Goal: Navigation & Orientation: Find specific page/section

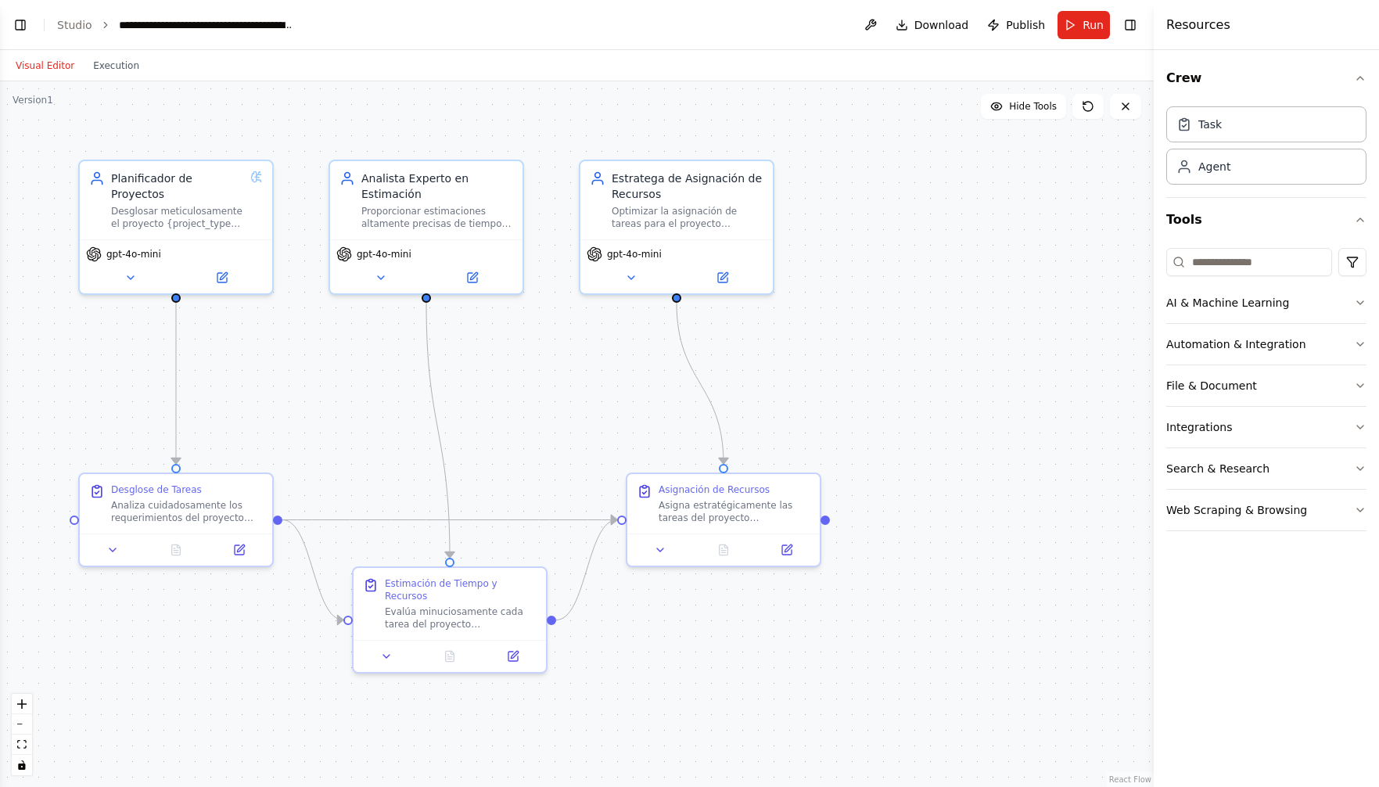
scroll to position [8983, 0]
click at [516, 654] on icon at bounding box center [512, 652] width 9 height 9
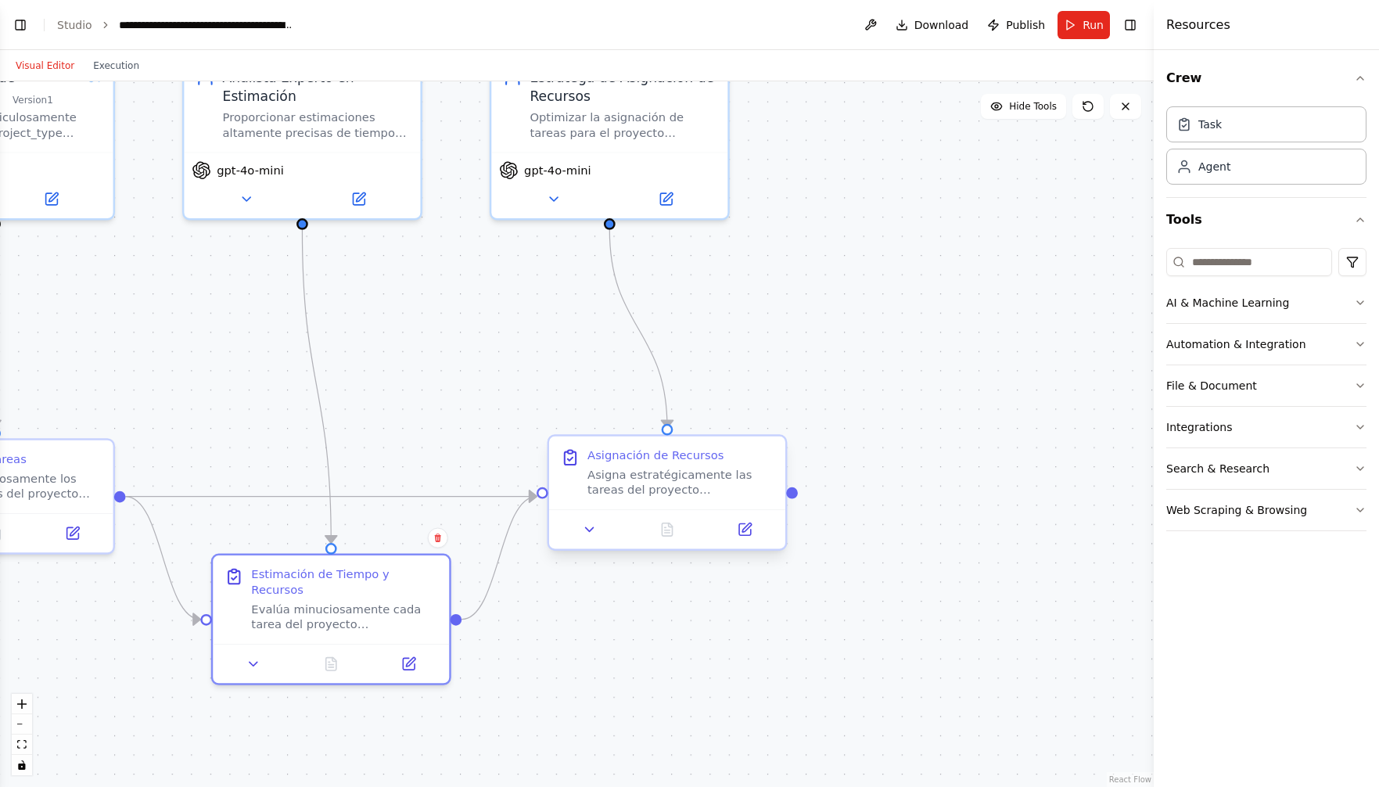
click at [588, 544] on div at bounding box center [667, 528] width 236 height 39
click at [589, 530] on icon at bounding box center [590, 529] width 8 height 4
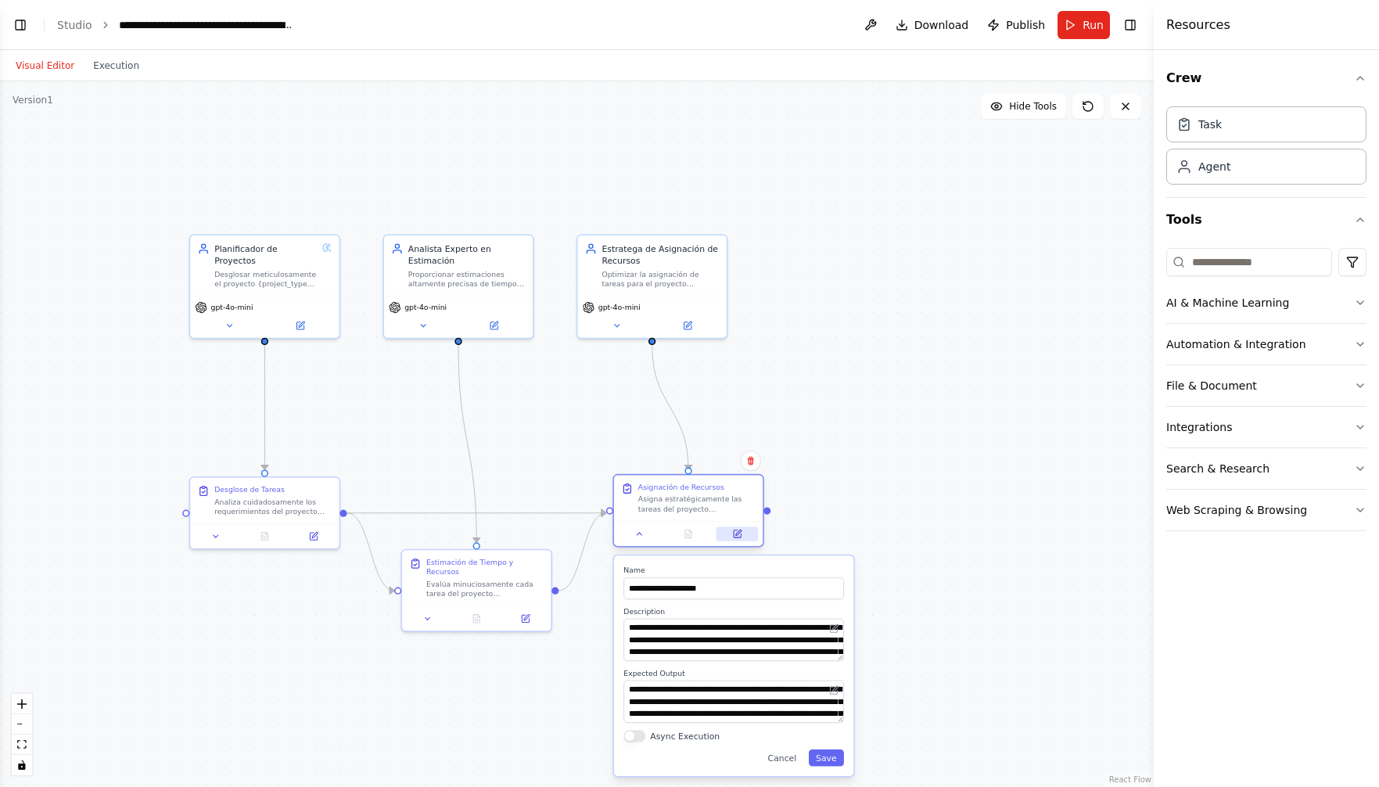
click at [743, 539] on button at bounding box center [736, 533] width 41 height 15
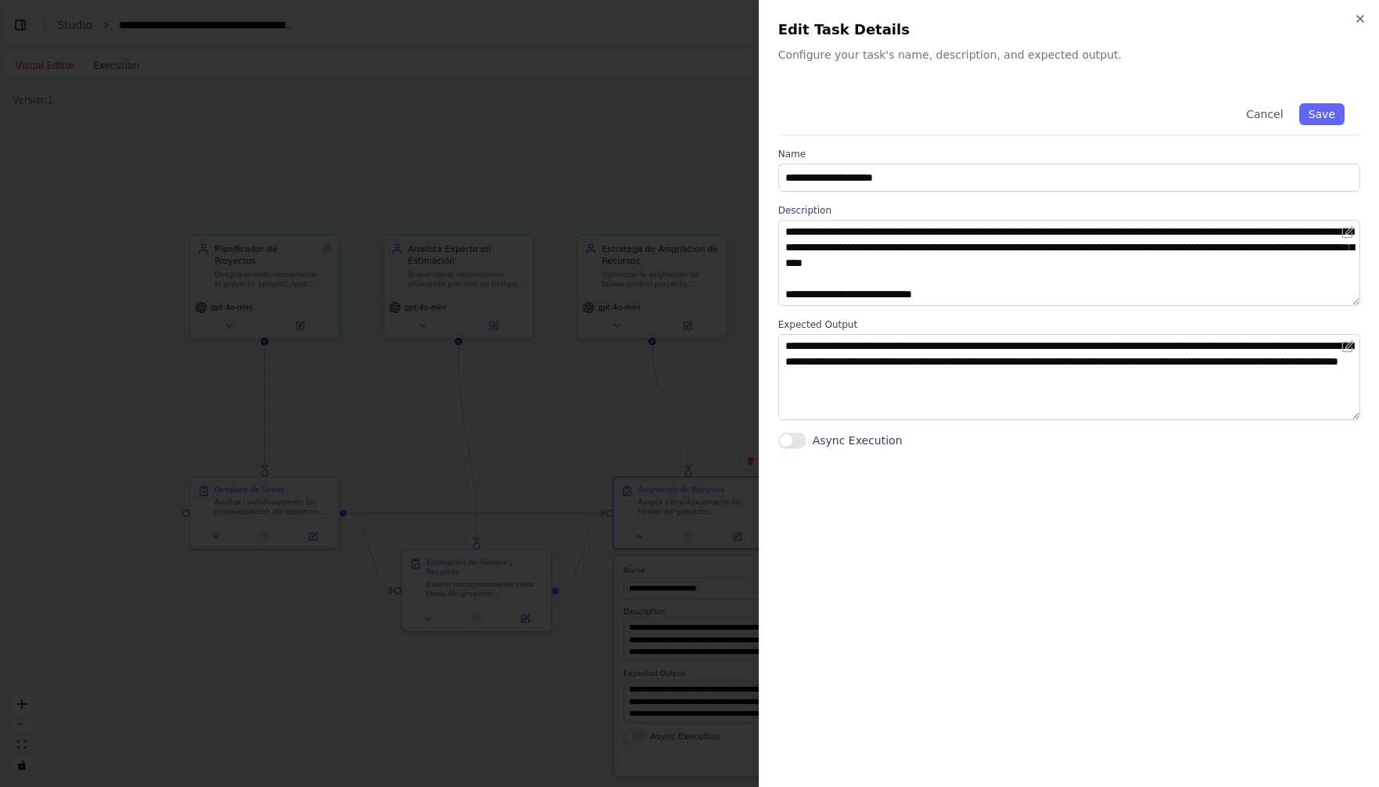
click at [1359, 15] on icon "button" at bounding box center [1360, 19] width 13 height 13
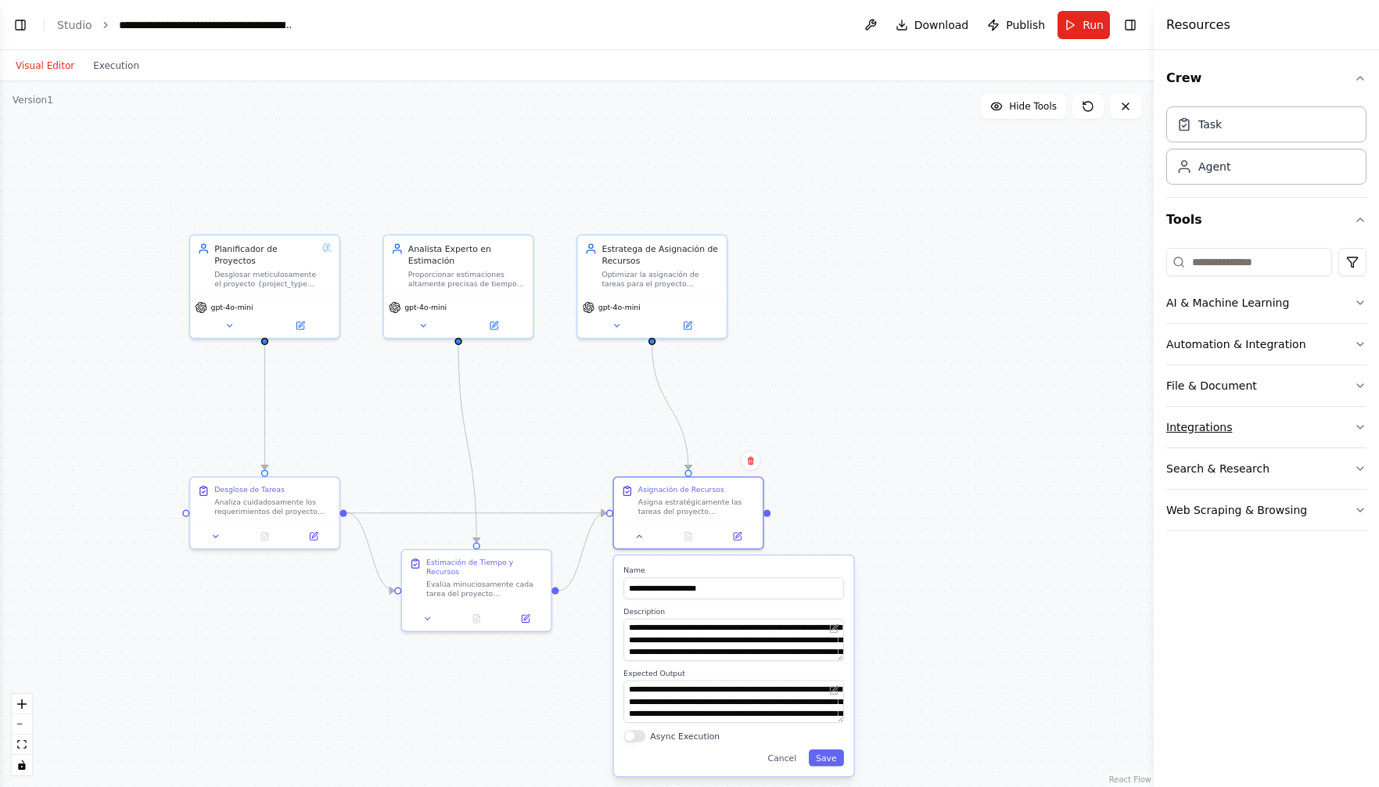
click at [1201, 421] on button "Integrations" at bounding box center [1266, 427] width 200 height 41
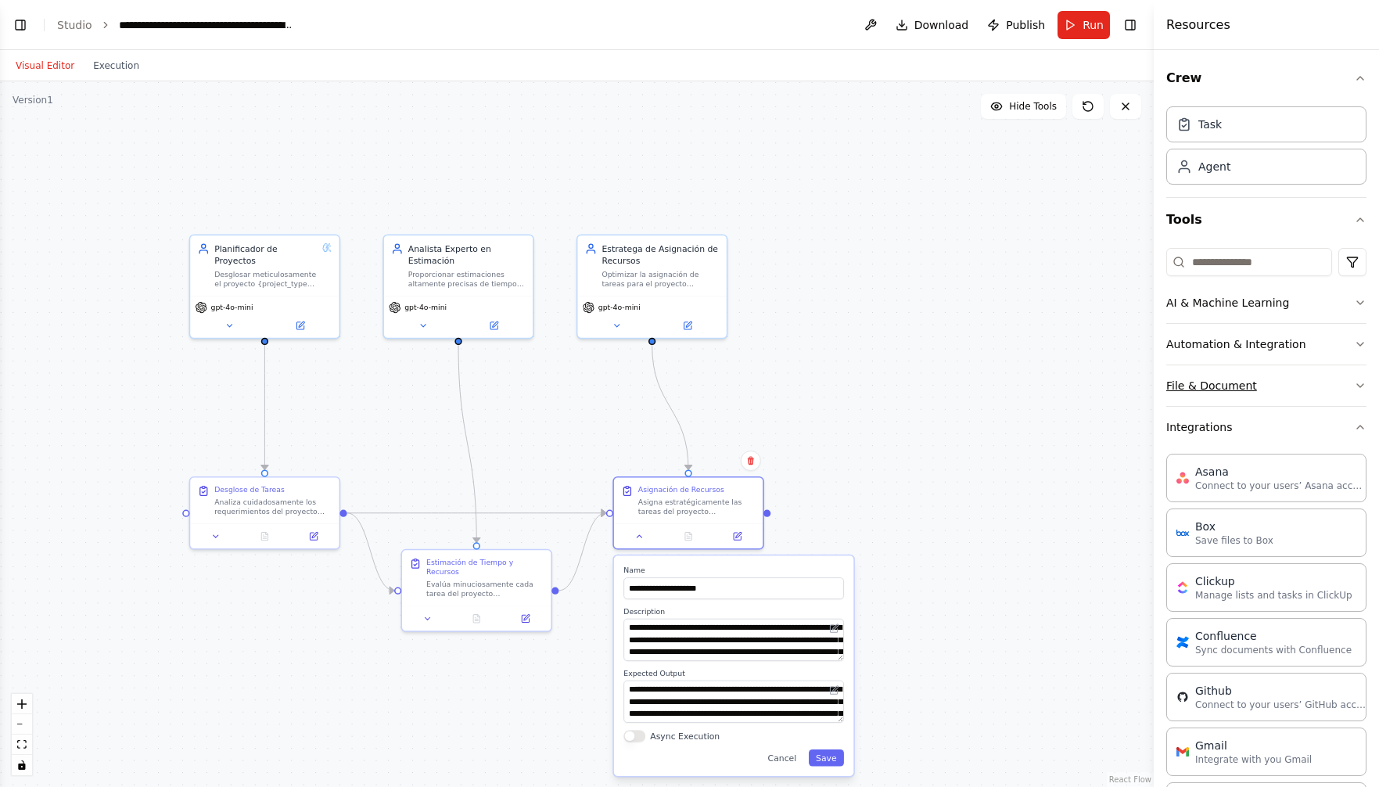
click at [1219, 378] on button "File & Document" at bounding box center [1266, 385] width 200 height 41
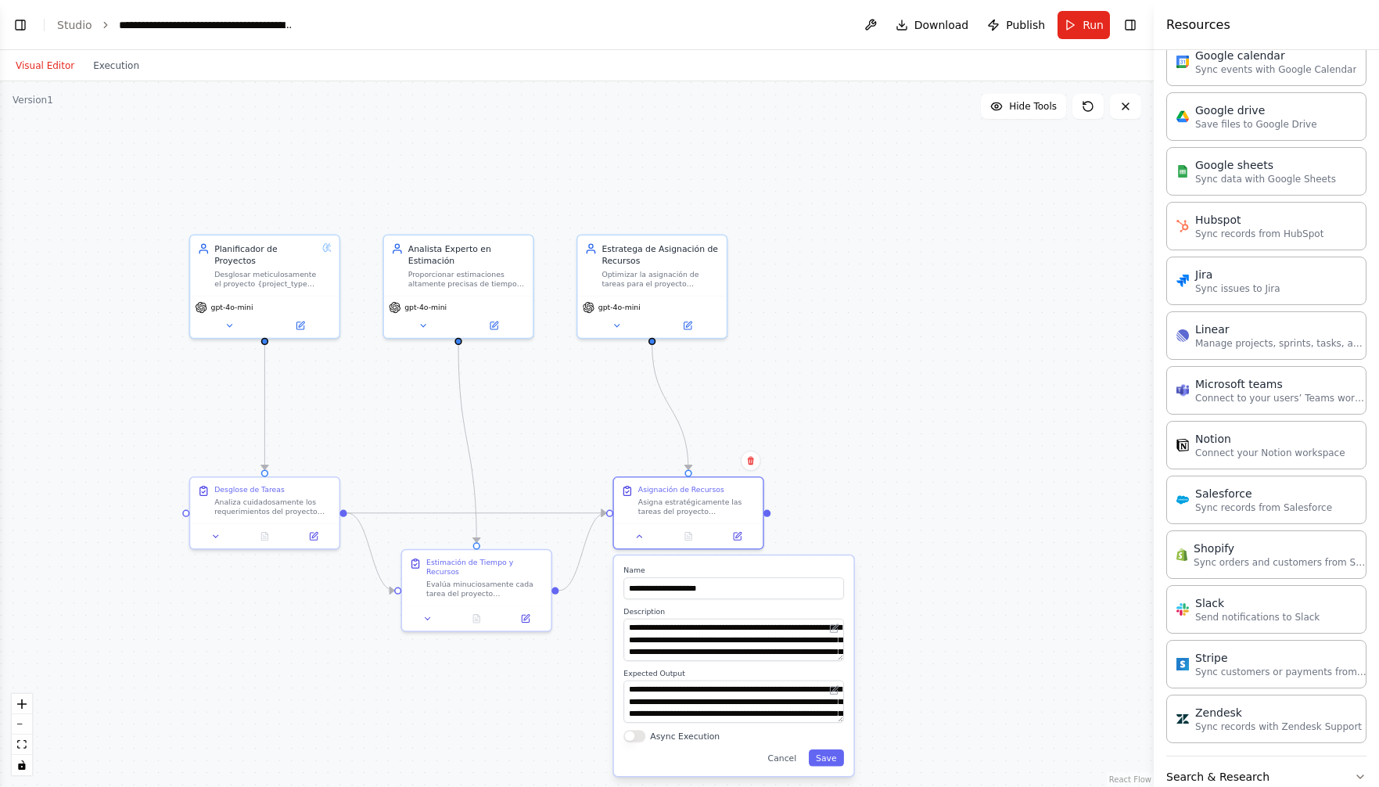
scroll to position [1218, 0]
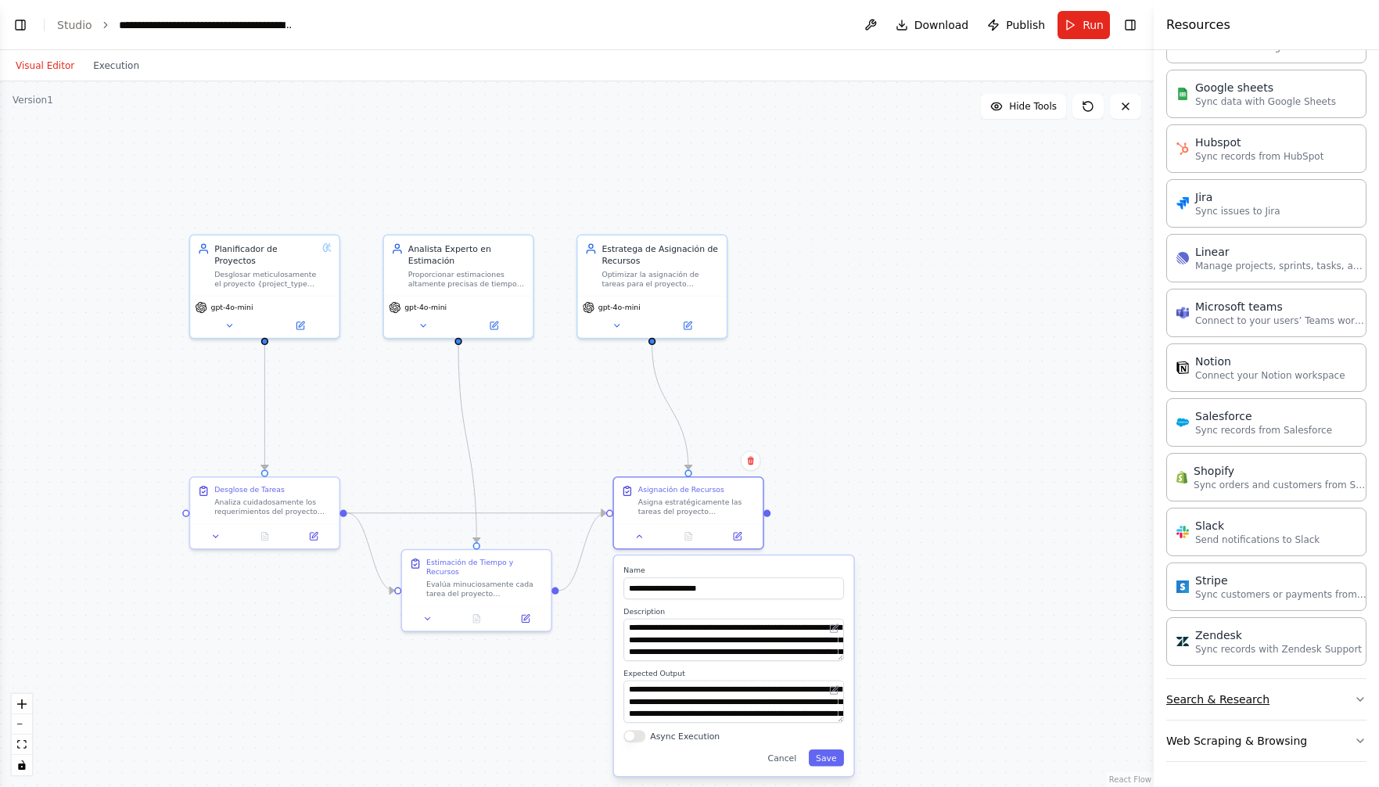
click at [1248, 707] on button "Search & Research" at bounding box center [1266, 699] width 200 height 41
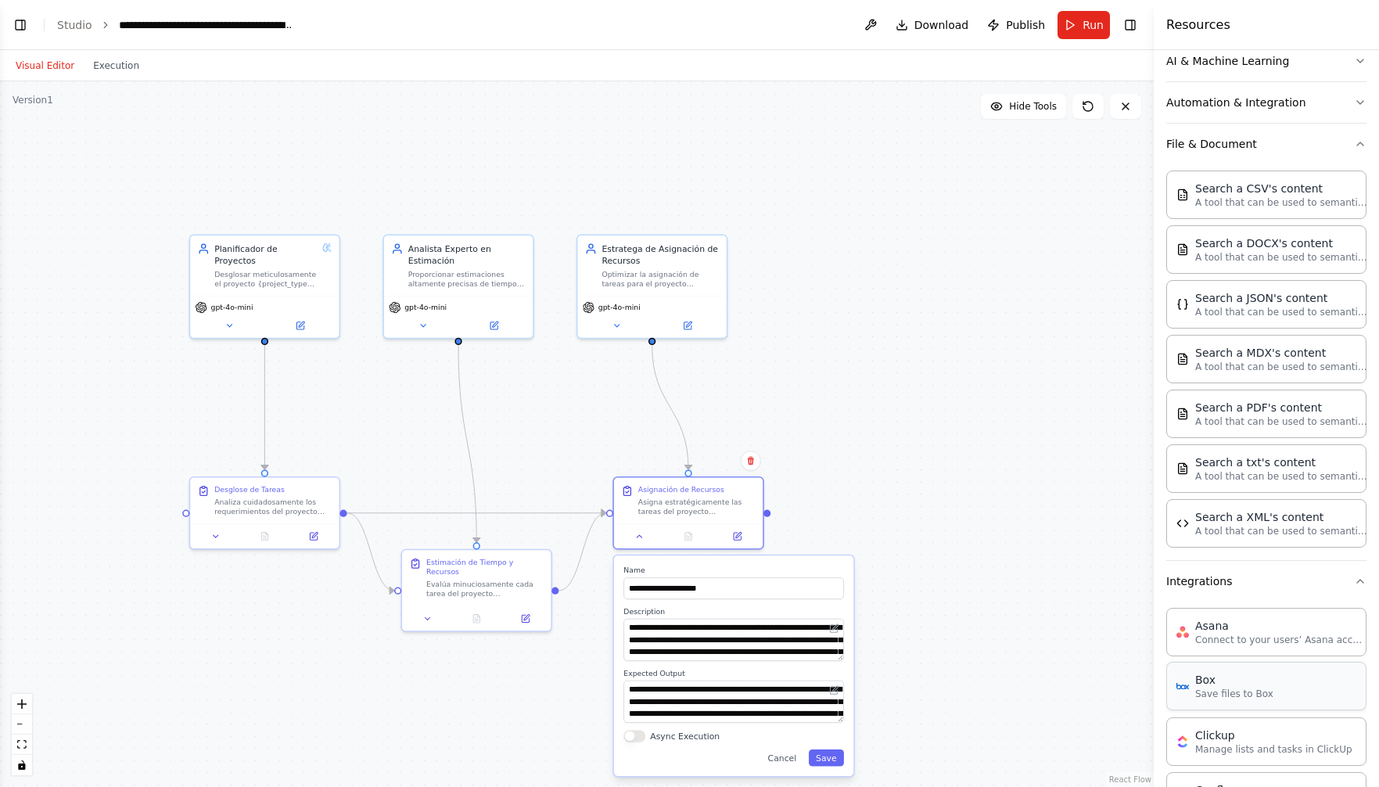
scroll to position [0, 0]
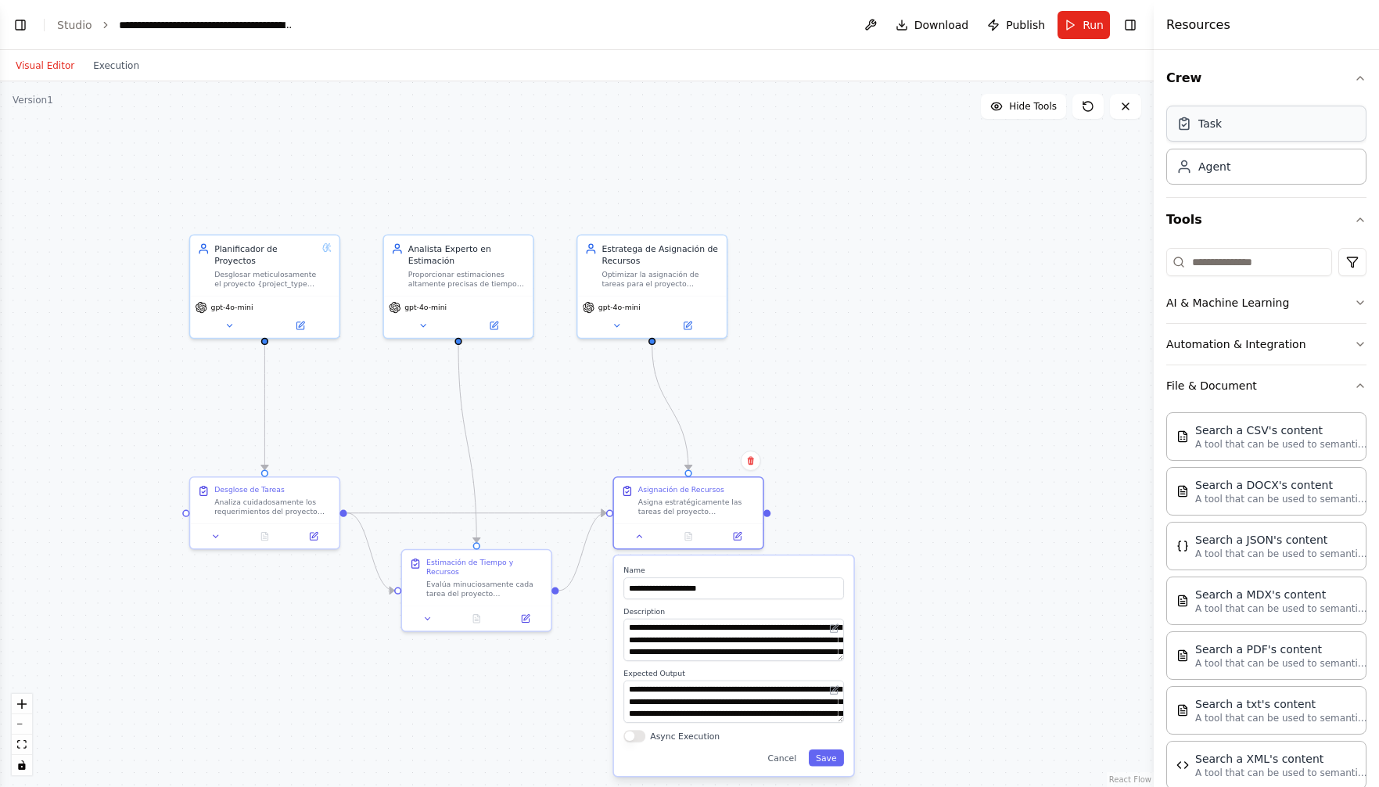
click at [1256, 129] on div "Task" at bounding box center [1266, 124] width 200 height 36
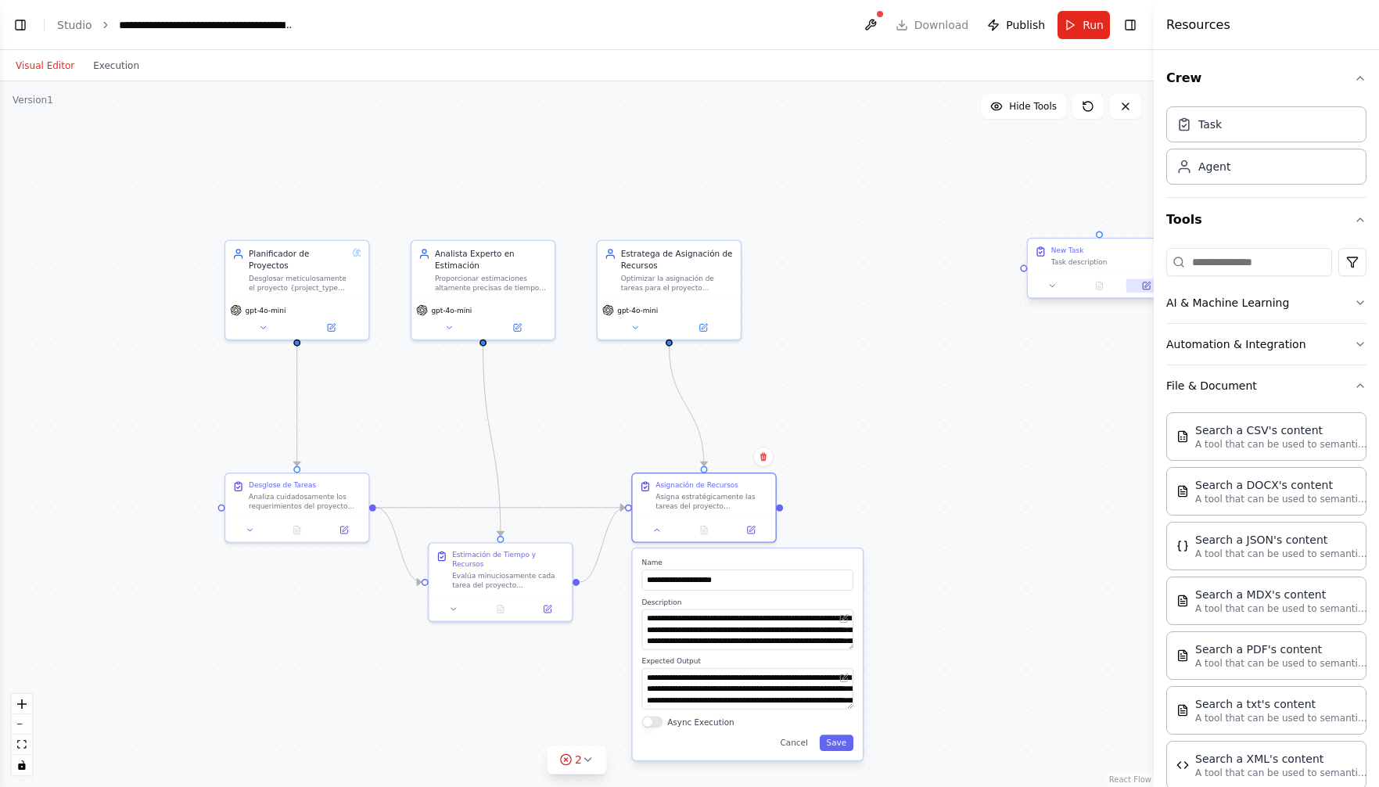
click at [1142, 286] on icon at bounding box center [1145, 285] width 9 height 9
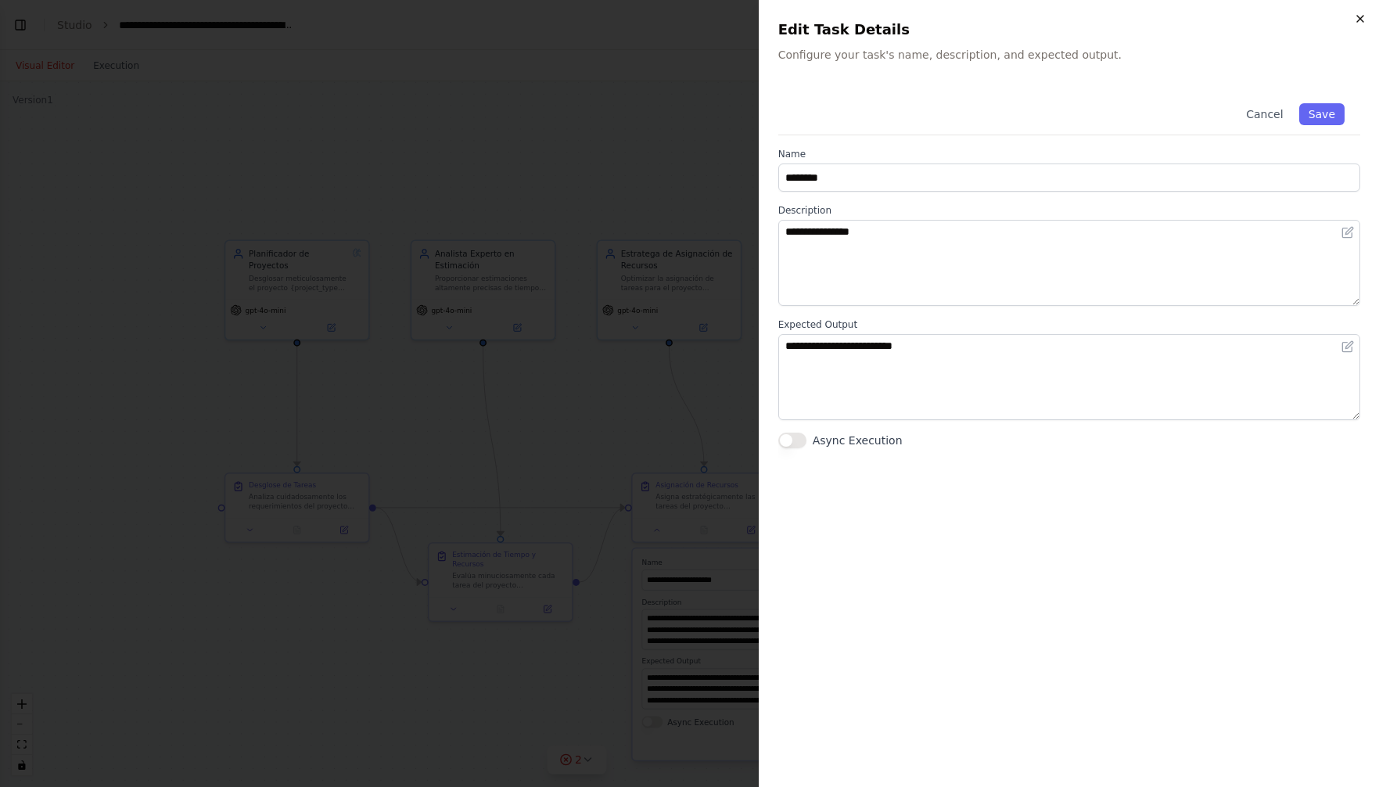
click at [1355, 14] on icon "button" at bounding box center [1360, 19] width 13 height 13
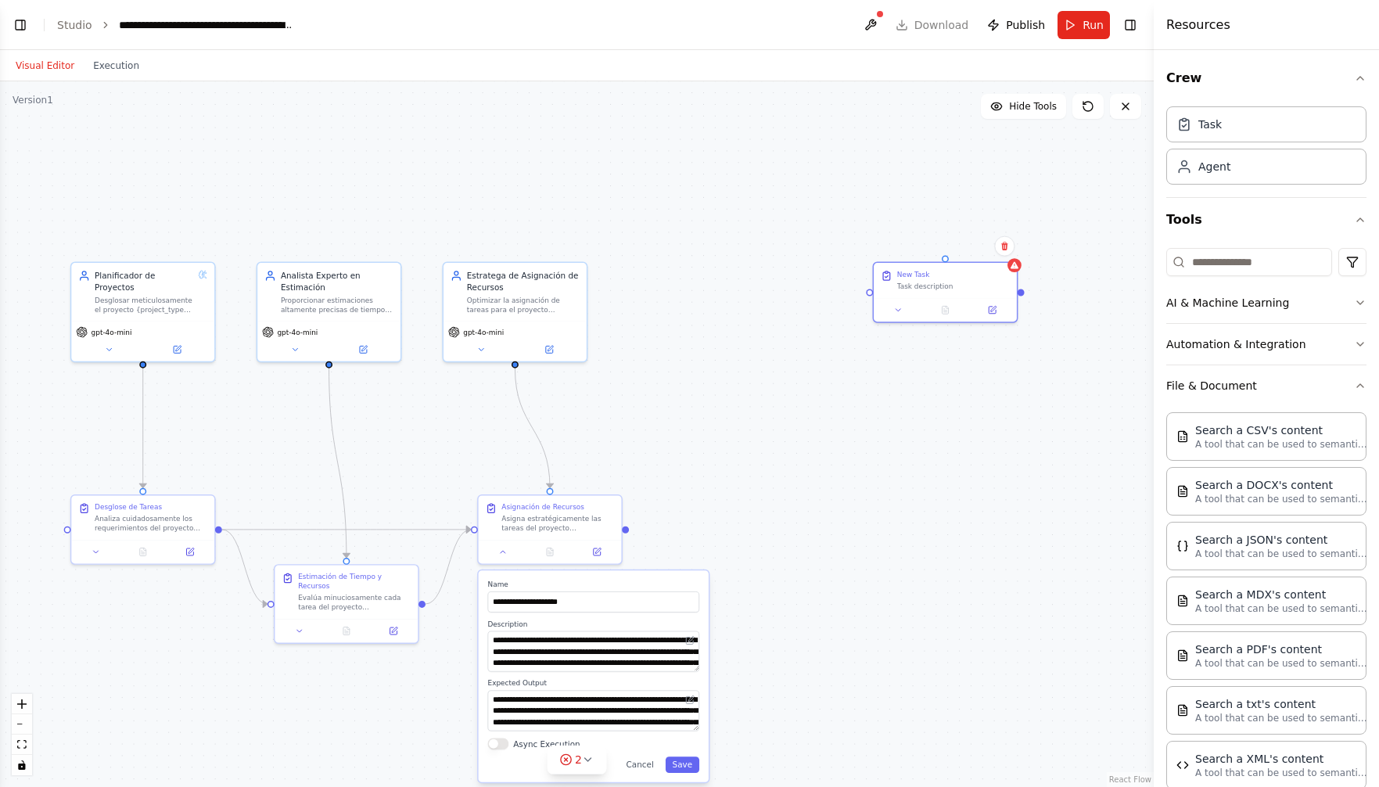
drag, startPoint x: 1083, startPoint y: 358, endPoint x: 932, endPoint y: 380, distance: 152.5
click at [932, 380] on div ".deletable-edge-delete-btn { width: 20px; height: 20px; border: 0px solid #ffff…" at bounding box center [577, 433] width 1154 height 705
click at [1007, 244] on icon at bounding box center [1004, 246] width 6 height 9
click at [971, 257] on div ".deletable-edge-delete-btn { width: 20px; height: 20px; border: 0px solid #ffff…" at bounding box center [577, 433] width 1154 height 705
click at [873, 25] on button at bounding box center [870, 25] width 25 height 28
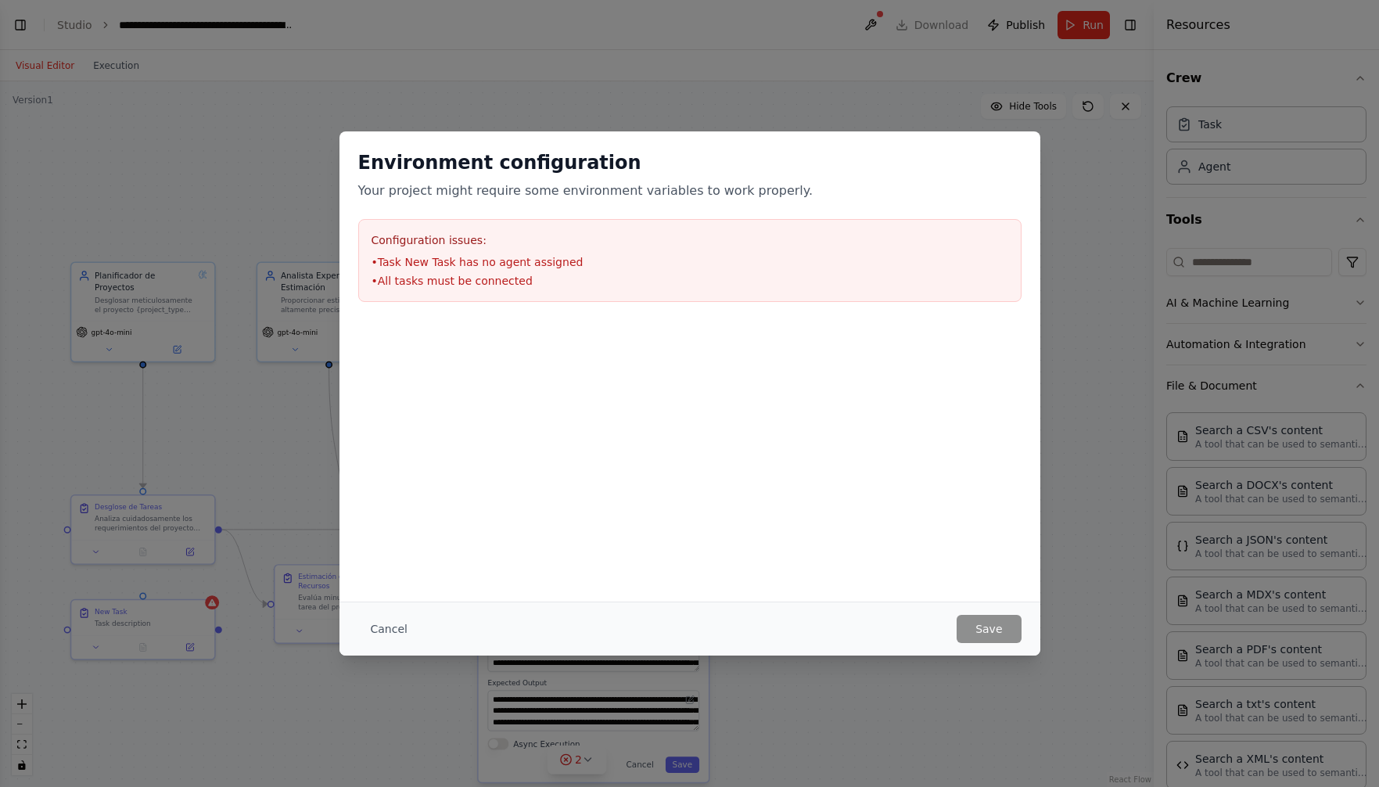
click at [1126, 267] on div "Environment configuration Your project might require some environment variables…" at bounding box center [689, 393] width 1379 height 787
click at [1000, 167] on h2 "Environment configuration" at bounding box center [689, 162] width 663 height 25
drag, startPoint x: 368, startPoint y: 628, endPoint x: 390, endPoint y: 627, distance: 21.9
click at [368, 628] on button "Cancel" at bounding box center [389, 629] width 62 height 28
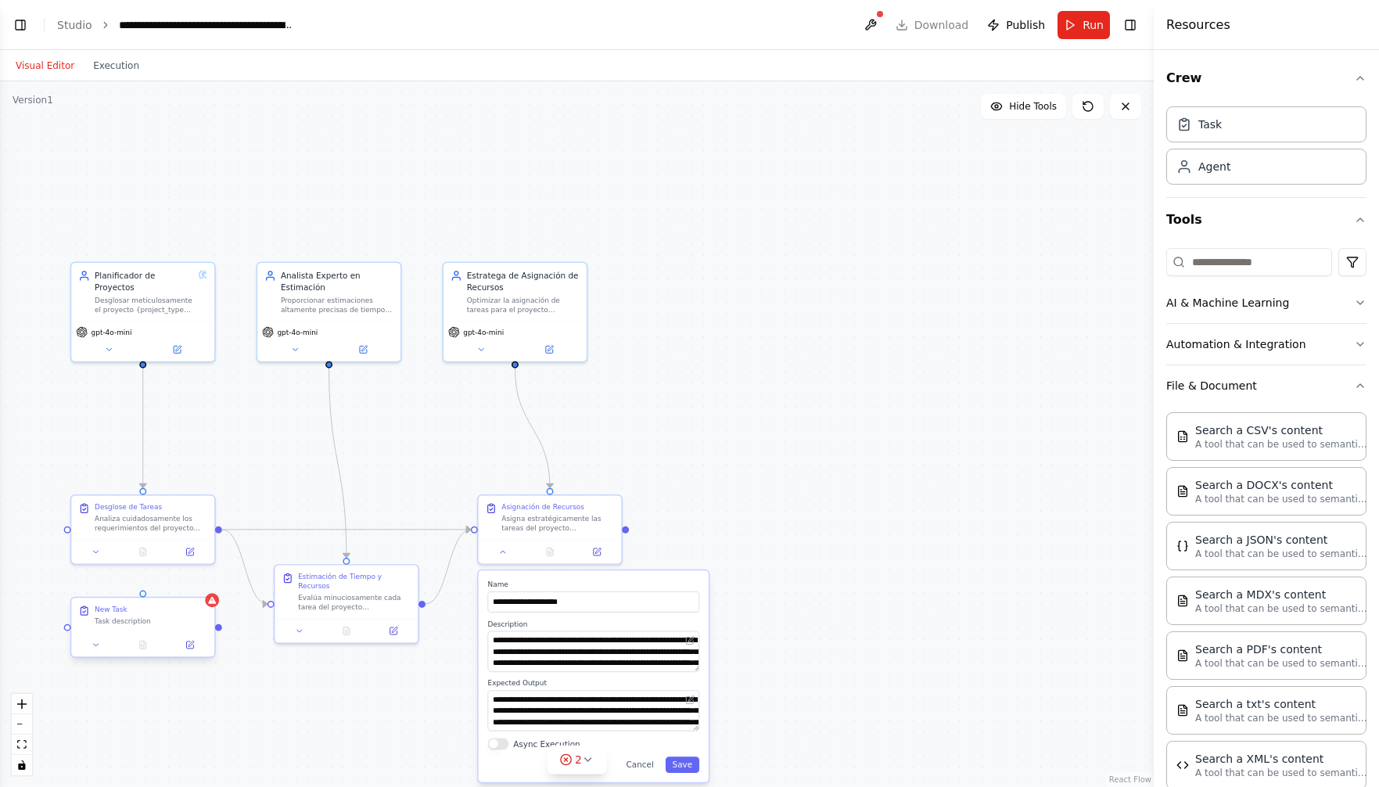
click at [167, 619] on div "Task description" at bounding box center [151, 620] width 113 height 9
click at [202, 584] on icon at bounding box center [202, 583] width 6 height 9
click at [158, 583] on button "Confirm" at bounding box center [158, 583] width 56 height 19
drag, startPoint x: 238, startPoint y: 763, endPoint x: 252, endPoint y: 745, distance: 22.8
click at [238, 763] on div ".deletable-edge-delete-btn { width: 20px; height: 20px; border: 0px solid #ffff…" at bounding box center [577, 433] width 1154 height 705
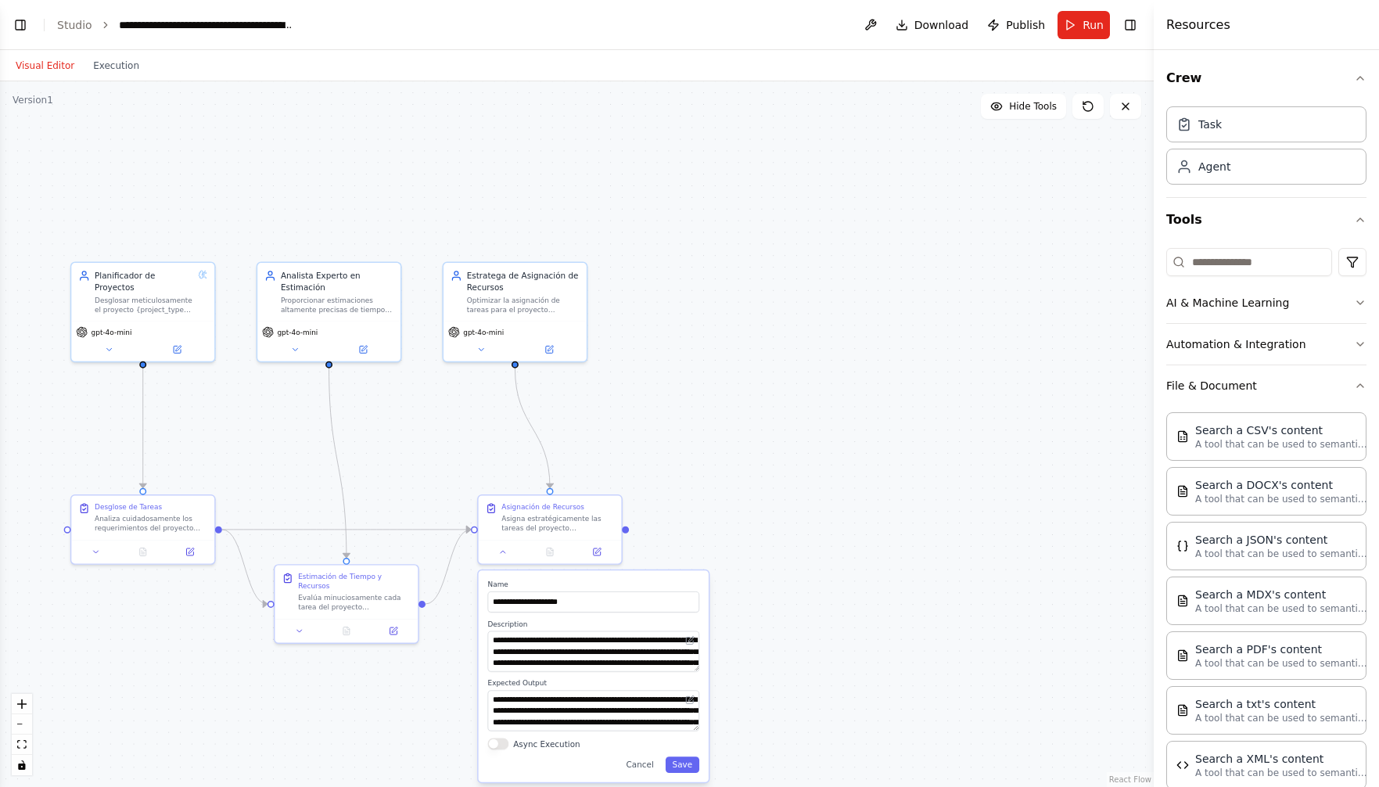
drag, startPoint x: 969, startPoint y: 617, endPoint x: 942, endPoint y: 641, distance: 35.5
click at [969, 617] on div ".deletable-edge-delete-btn { width: 20px; height: 20px; border: 0px solid #ffff…" at bounding box center [577, 433] width 1154 height 705
click at [646, 767] on button "Cancel" at bounding box center [639, 764] width 41 height 16
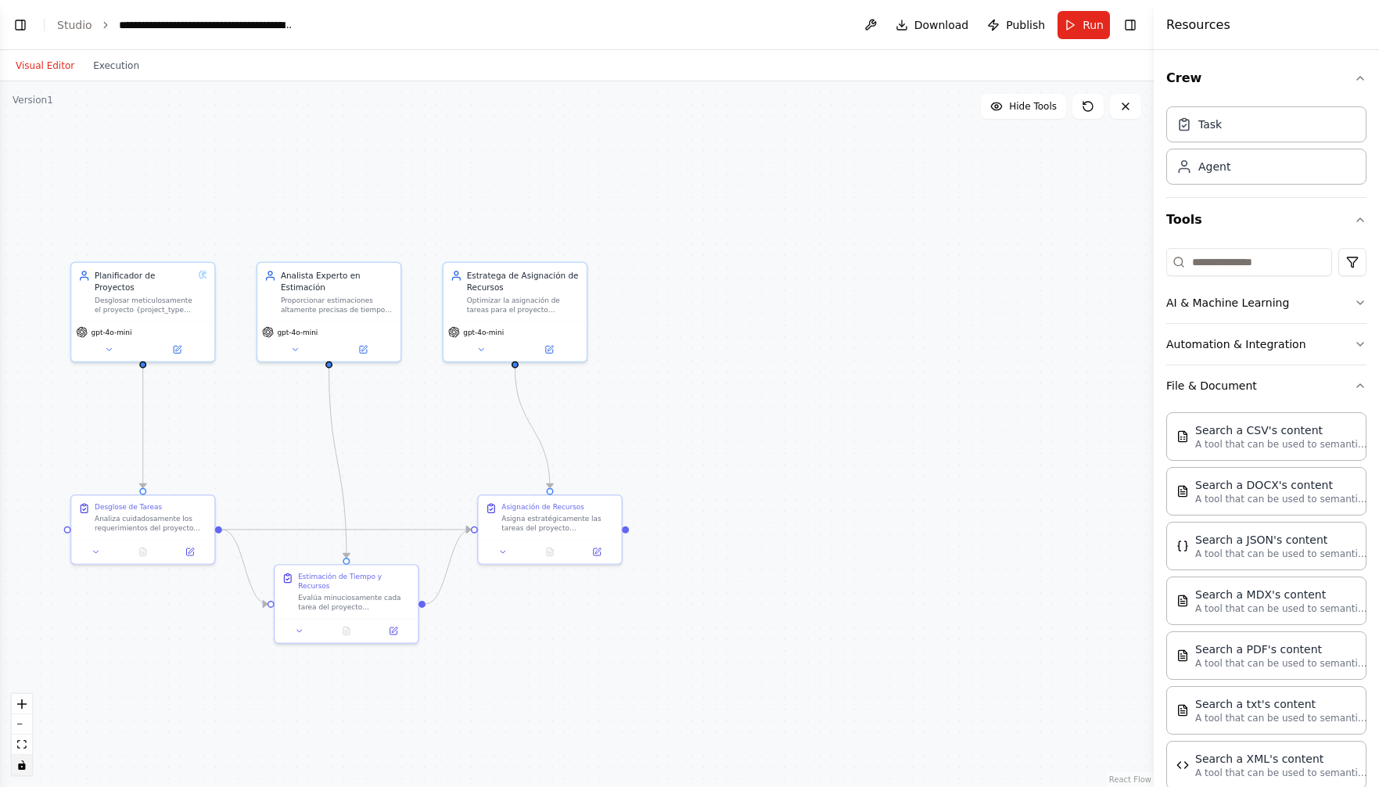
click at [23, 770] on button "toggle interactivity" at bounding box center [22, 765] width 20 height 20
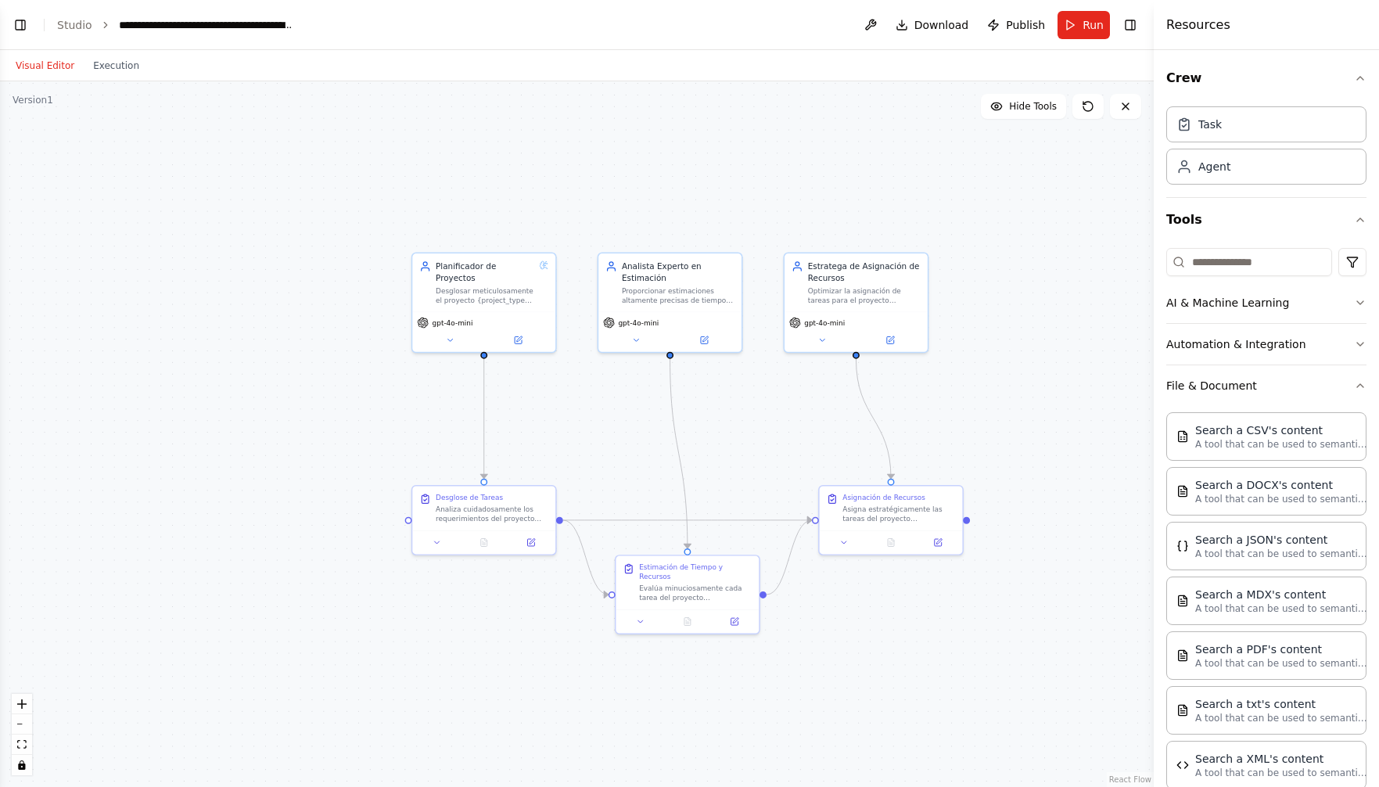
drag, startPoint x: 190, startPoint y: 723, endPoint x: 425, endPoint y: 720, distance: 234.7
click at [424, 720] on div ".deletable-edge-delete-btn { width: 20px; height: 20px; border: 0px solid #ffff…" at bounding box center [577, 433] width 1154 height 705
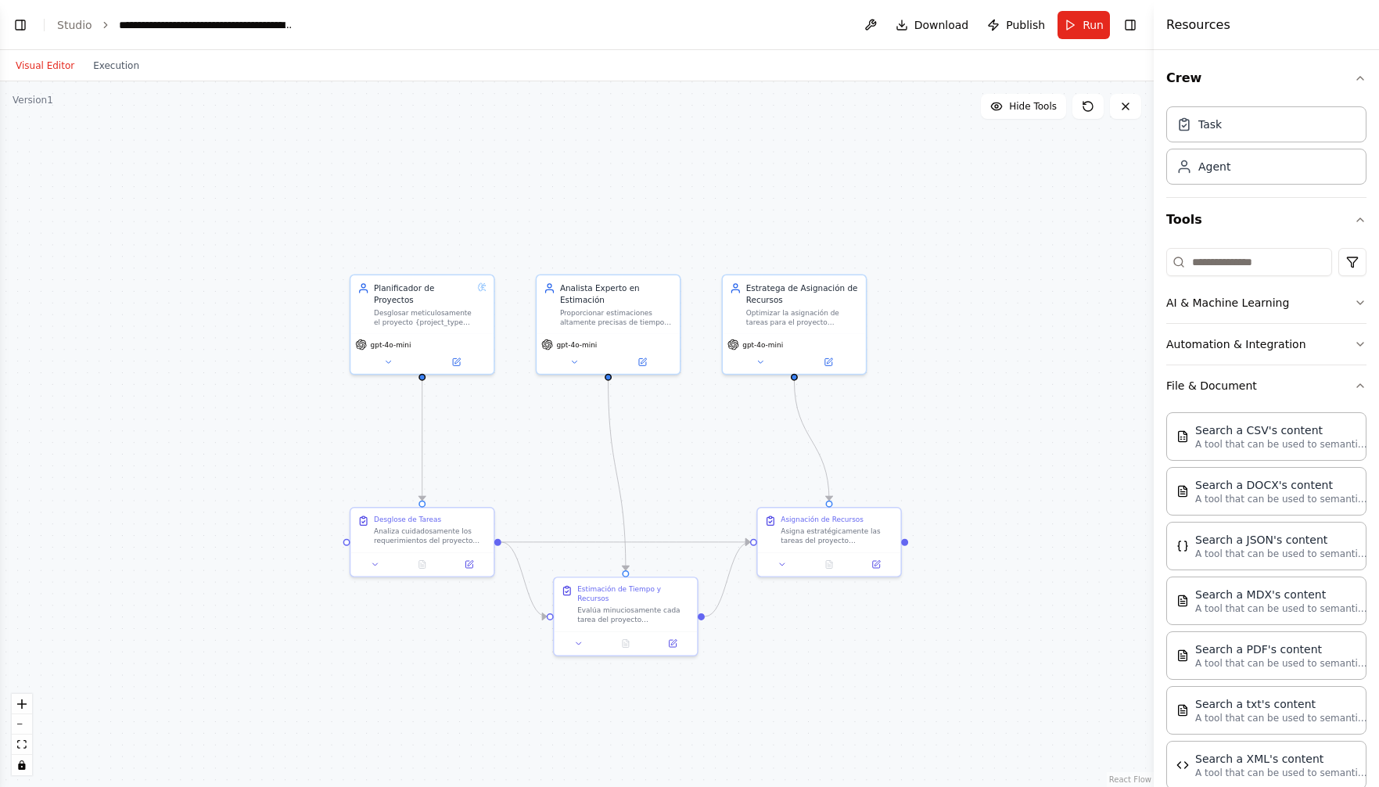
drag, startPoint x: 465, startPoint y: 540, endPoint x: 360, endPoint y: 667, distance: 164.4
click at [433, 544] on div ".deletable-edge-delete-btn { width: 20px; height: 20px; border: 0px solid #ffff…" at bounding box center [577, 433] width 1154 height 705
click at [21, 770] on button "toggle interactivity" at bounding box center [22, 765] width 20 height 20
click at [119, 66] on button "Execution" at bounding box center [116, 65] width 65 height 19
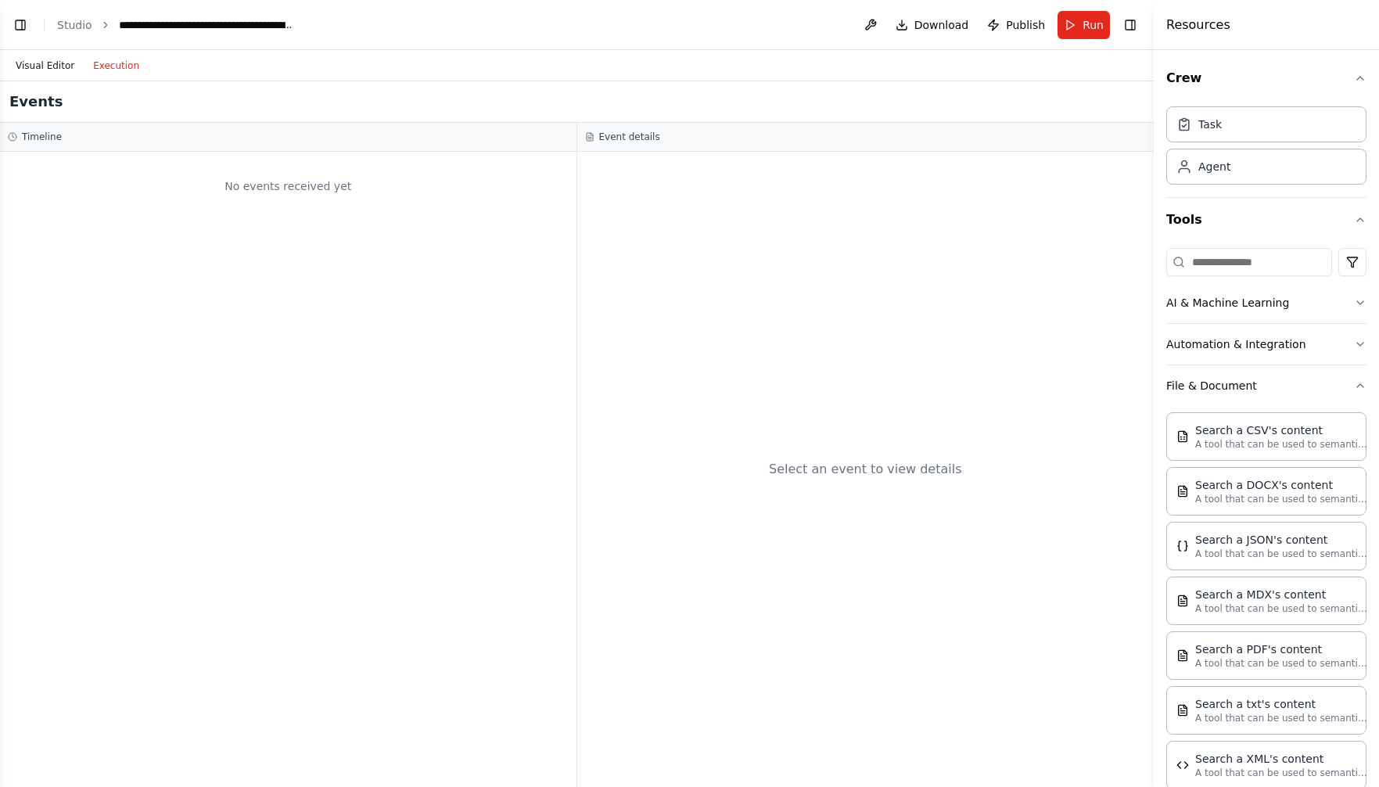
click at [36, 65] on button "Visual Editor" at bounding box center [44, 65] width 77 height 19
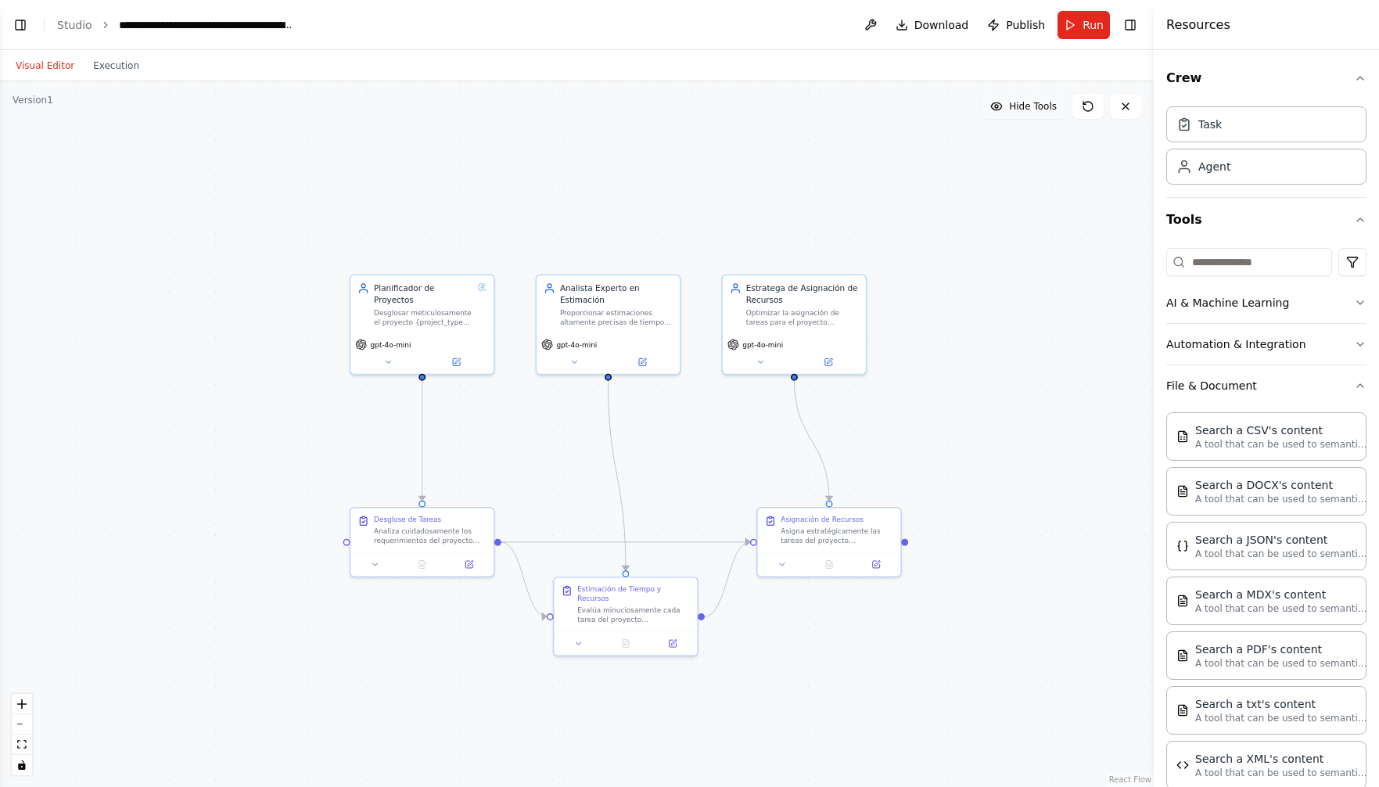
click at [1032, 107] on span "Hide Tools" at bounding box center [1033, 106] width 48 height 13
click at [1032, 107] on span "Show Tools" at bounding box center [1031, 106] width 52 height 13
click at [1360, 219] on icon "button" at bounding box center [1360, 219] width 6 height 3
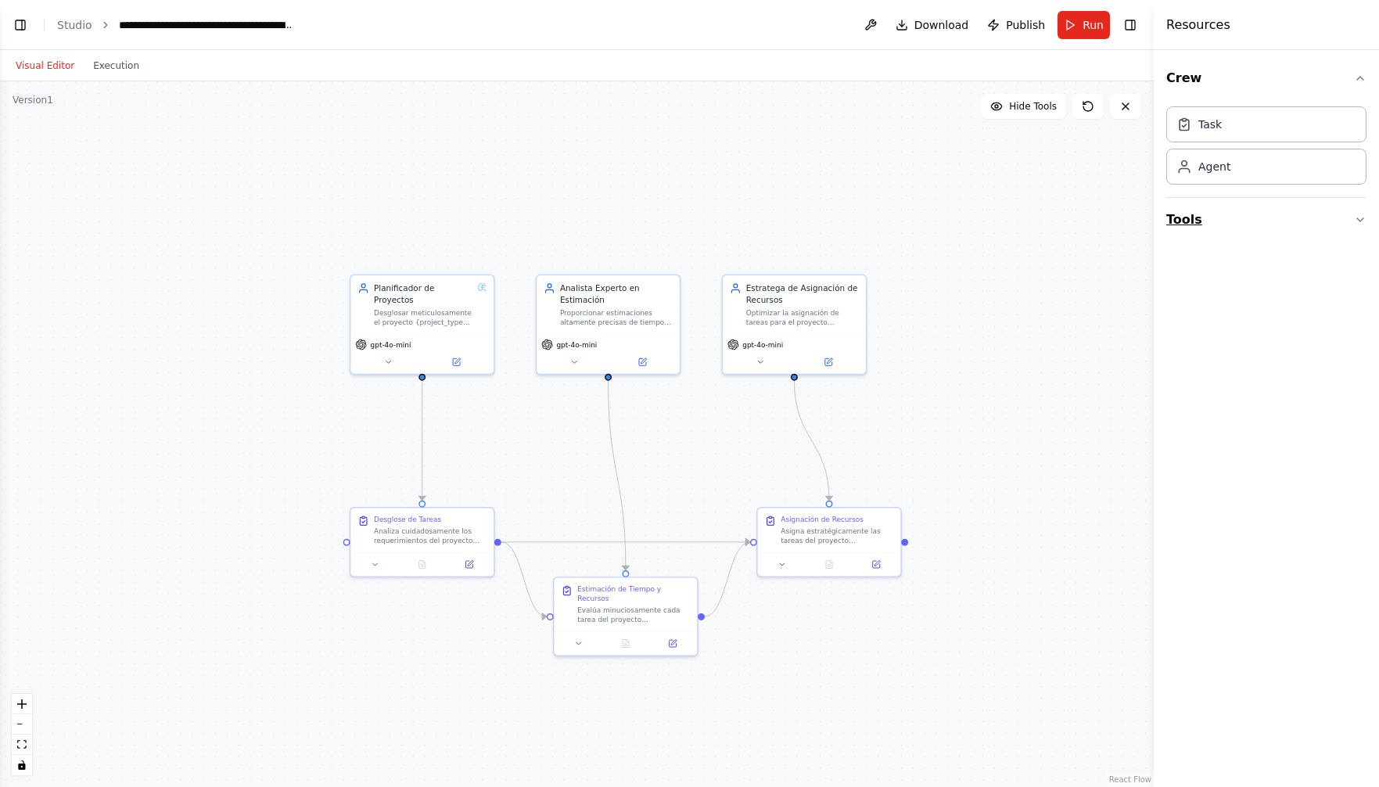
click at [1360, 219] on icon "button" at bounding box center [1360, 220] width 13 height 13
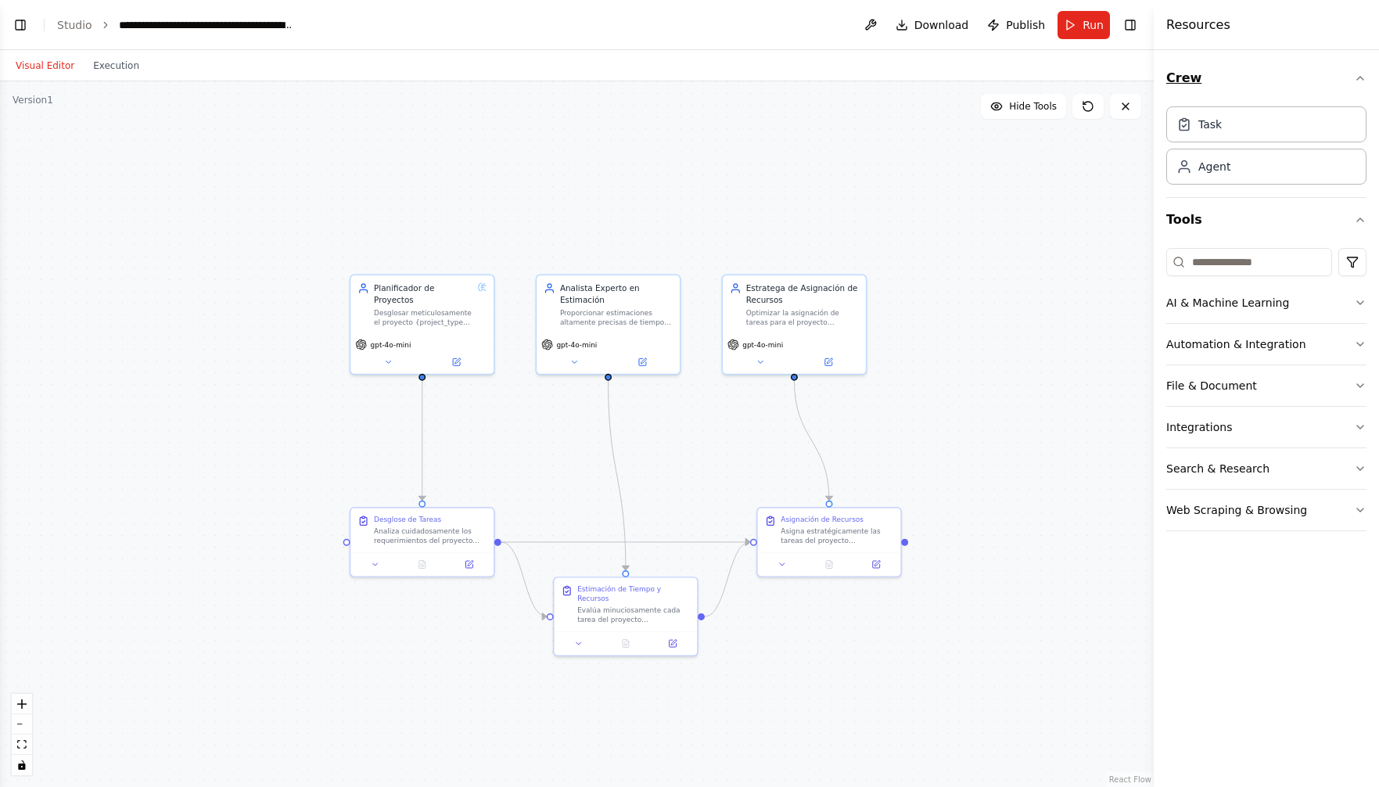
click at [1361, 76] on icon "button" at bounding box center [1360, 78] width 13 height 13
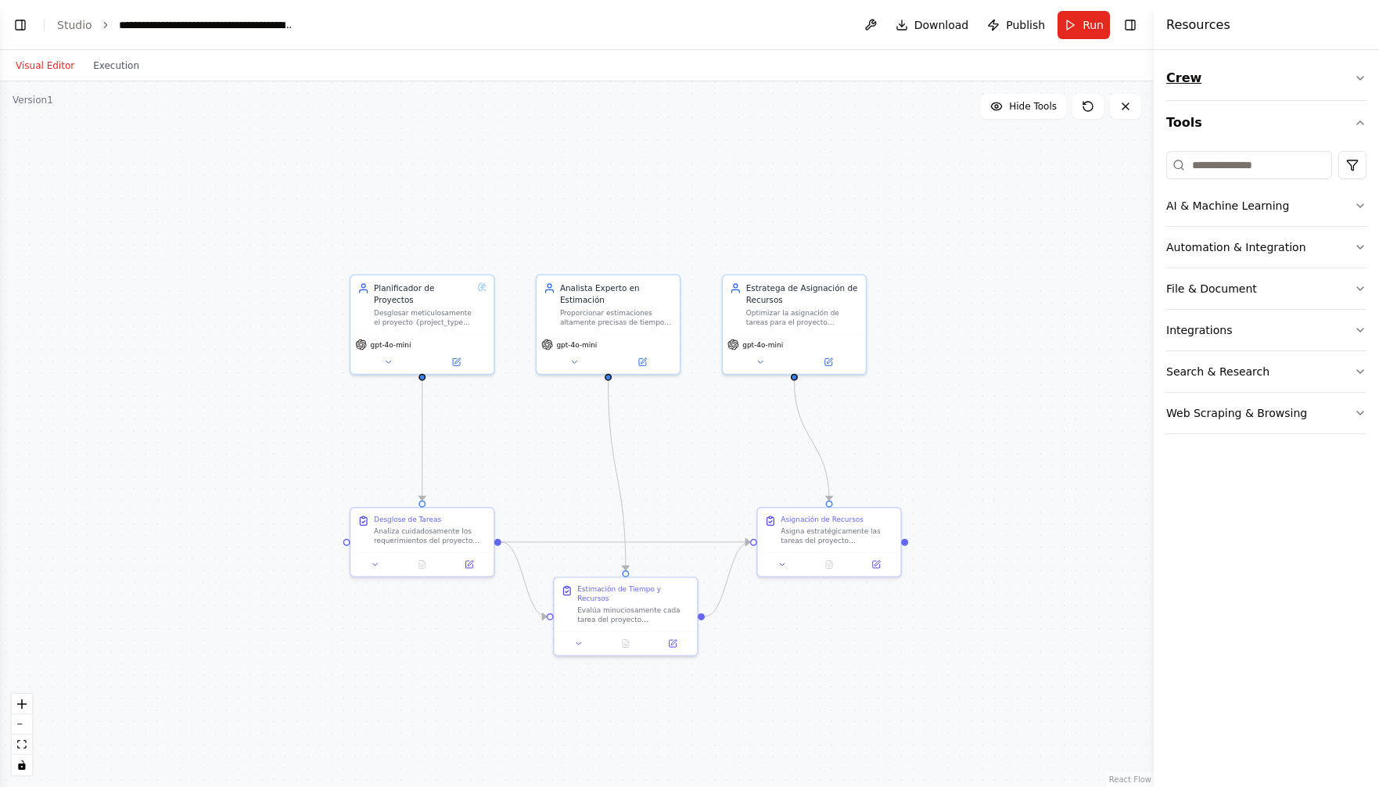
click at [1361, 76] on icon "button" at bounding box center [1360, 78] width 13 height 13
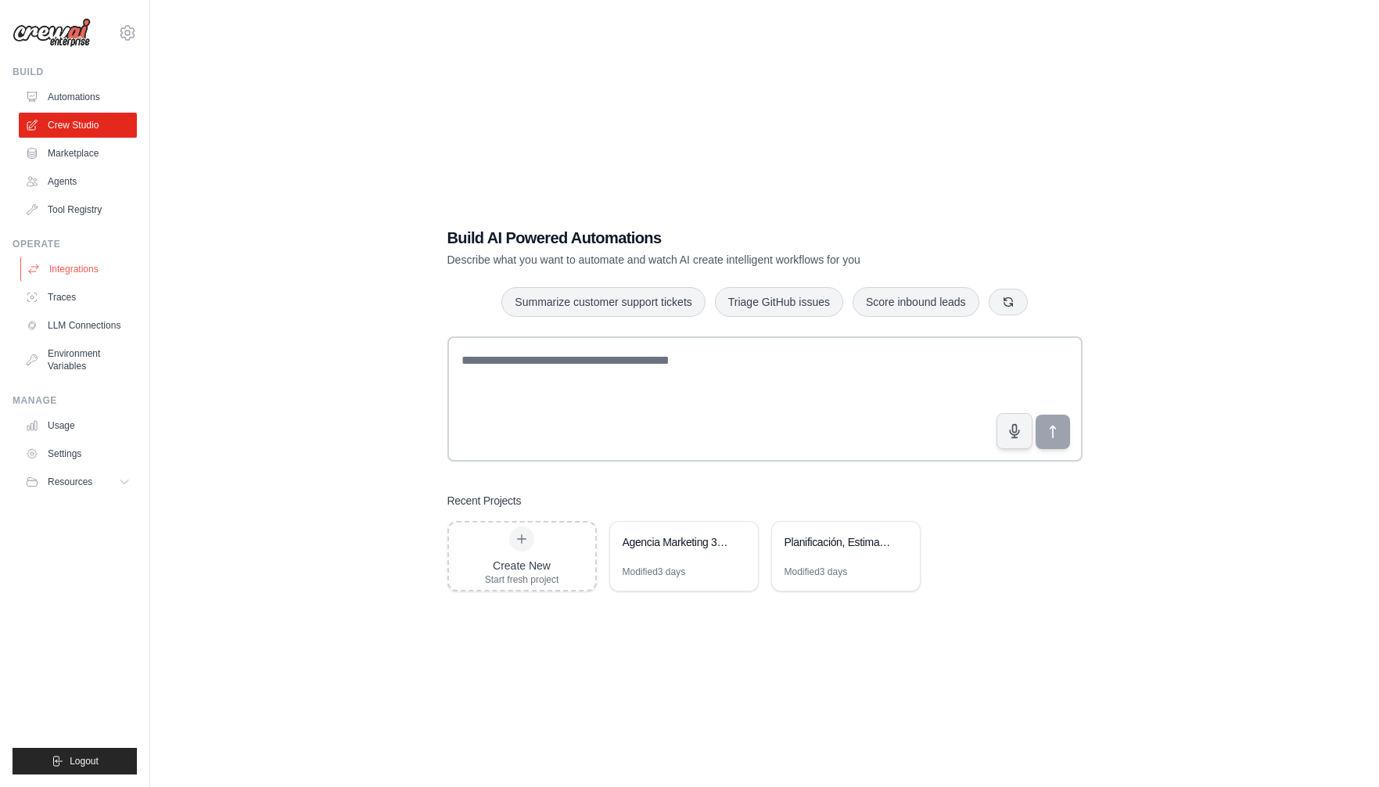
click at [73, 268] on link "Integrations" at bounding box center [79, 269] width 118 height 25
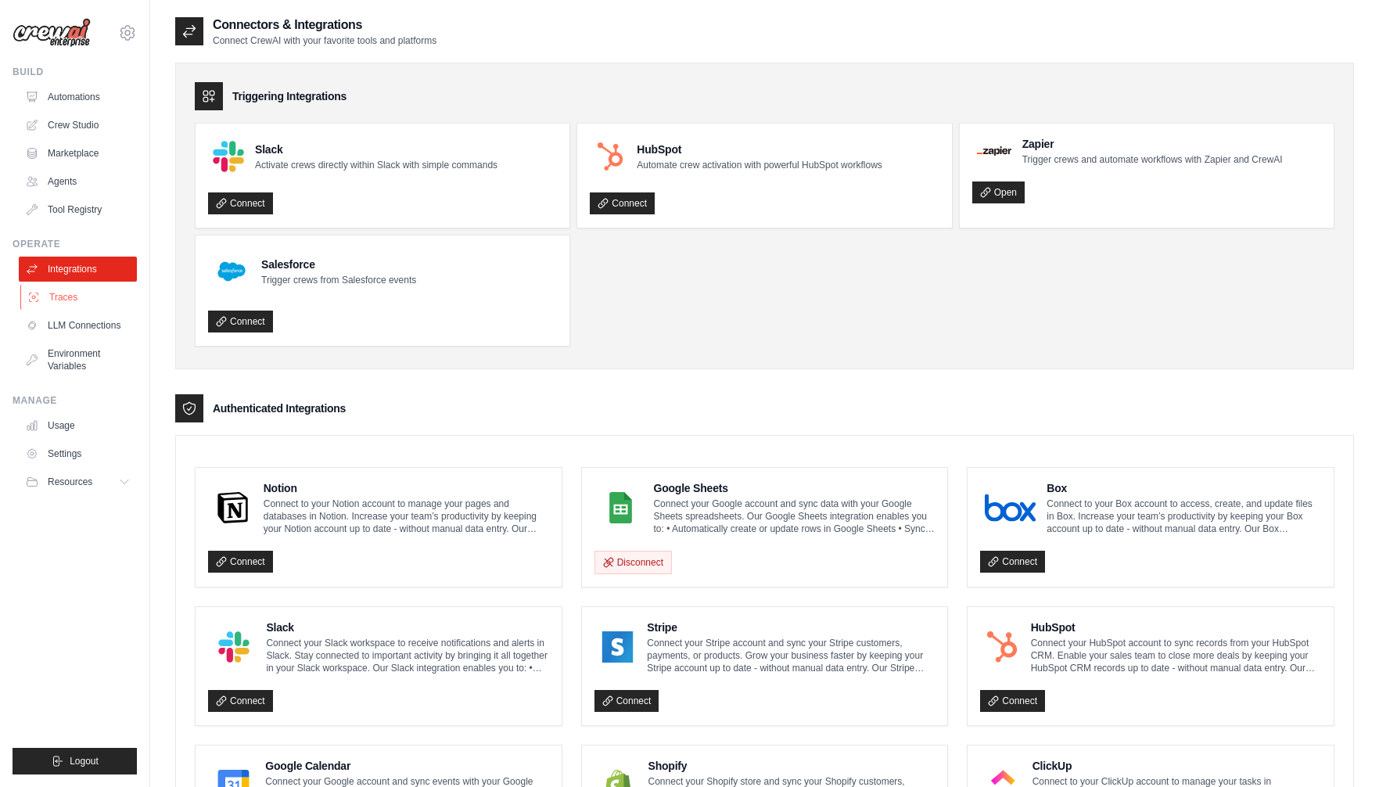
click at [65, 300] on link "Traces" at bounding box center [79, 297] width 118 height 25
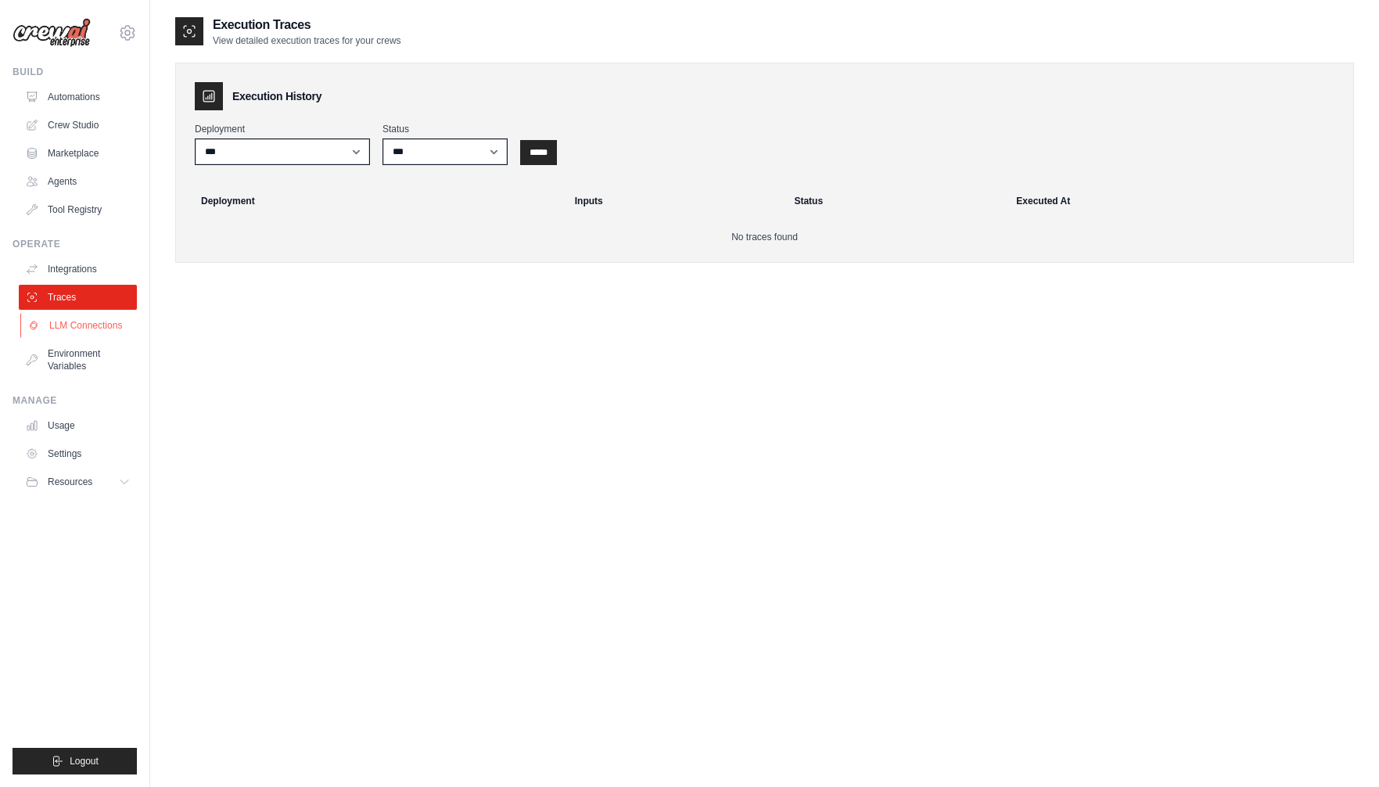
click at [85, 325] on link "LLM Connections" at bounding box center [79, 325] width 118 height 25
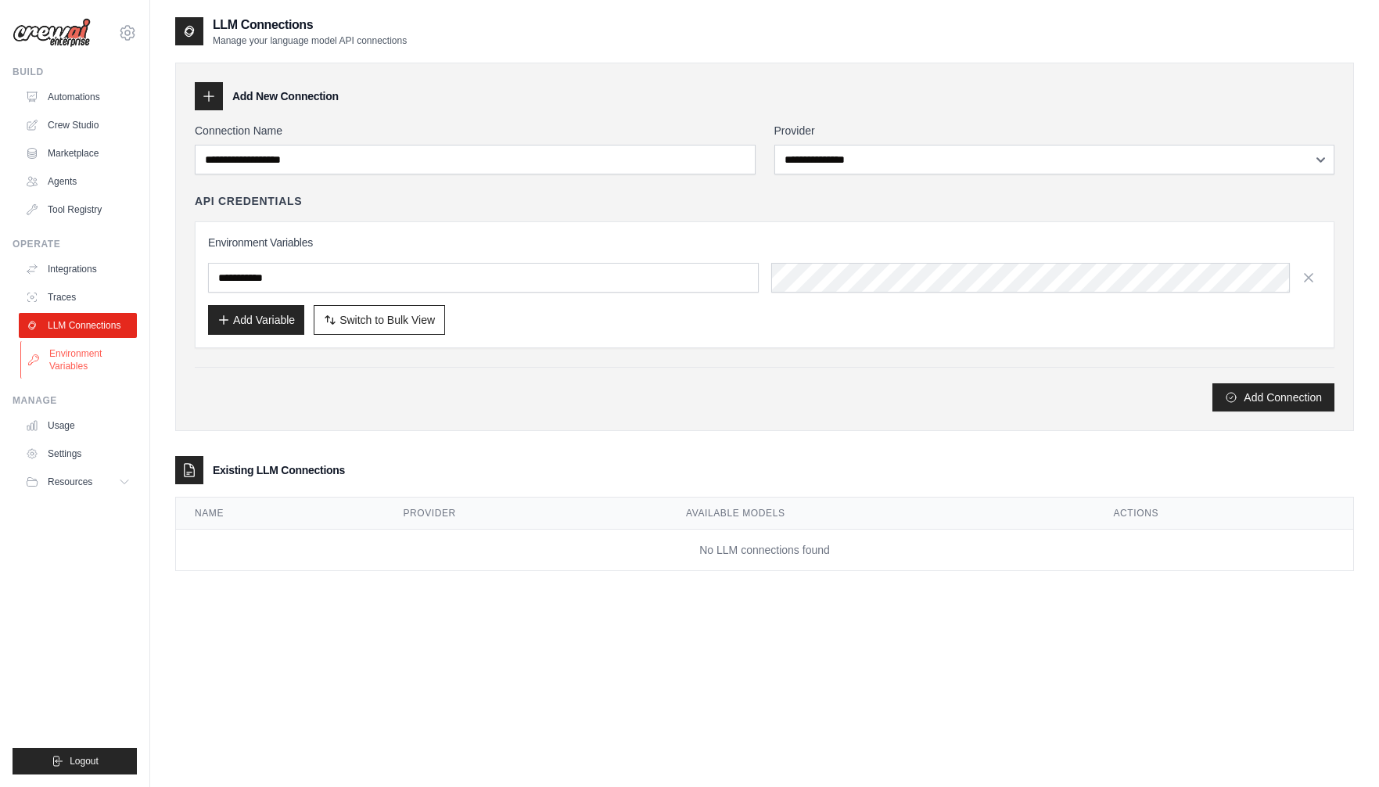
click at [75, 356] on link "Environment Variables" at bounding box center [79, 360] width 118 height 38
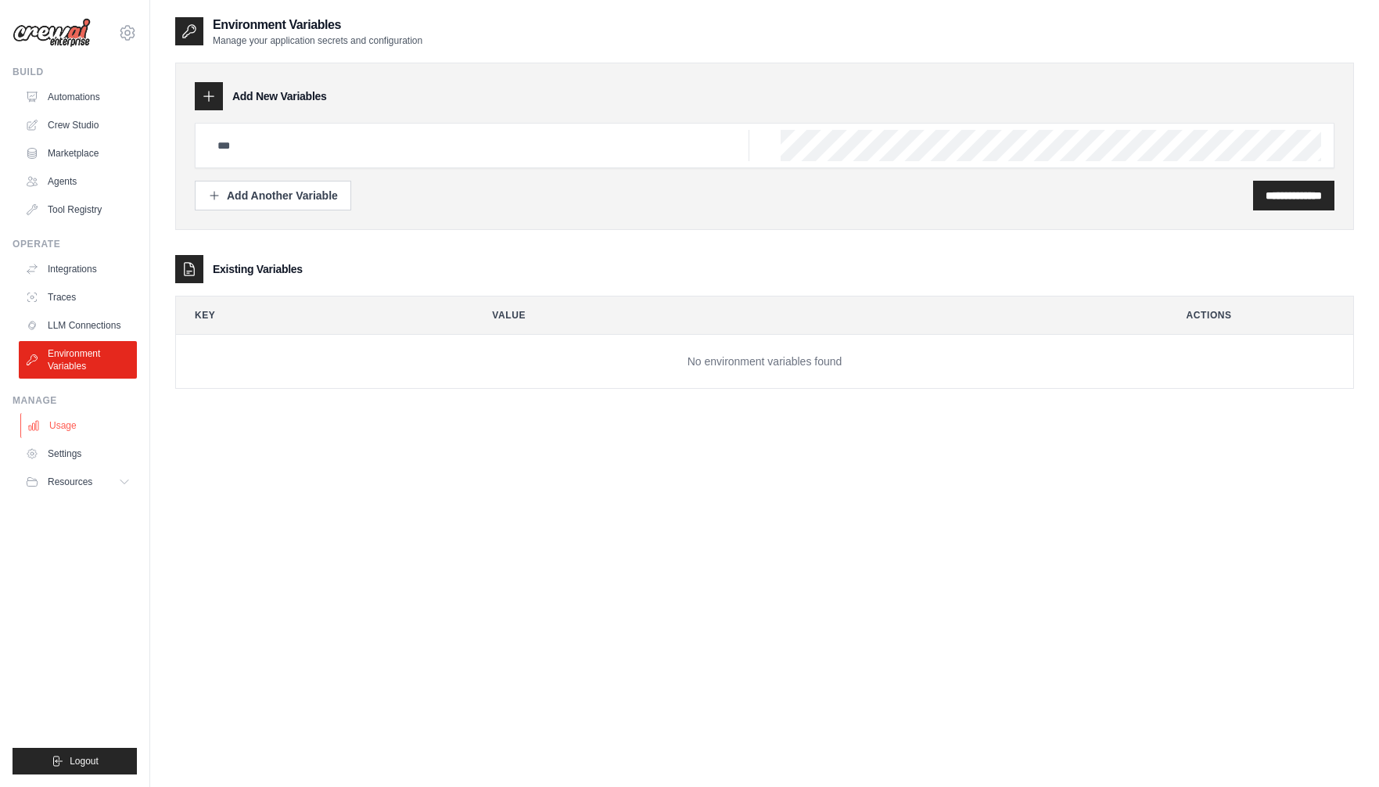
click at [49, 423] on link "Usage" at bounding box center [79, 425] width 118 height 25
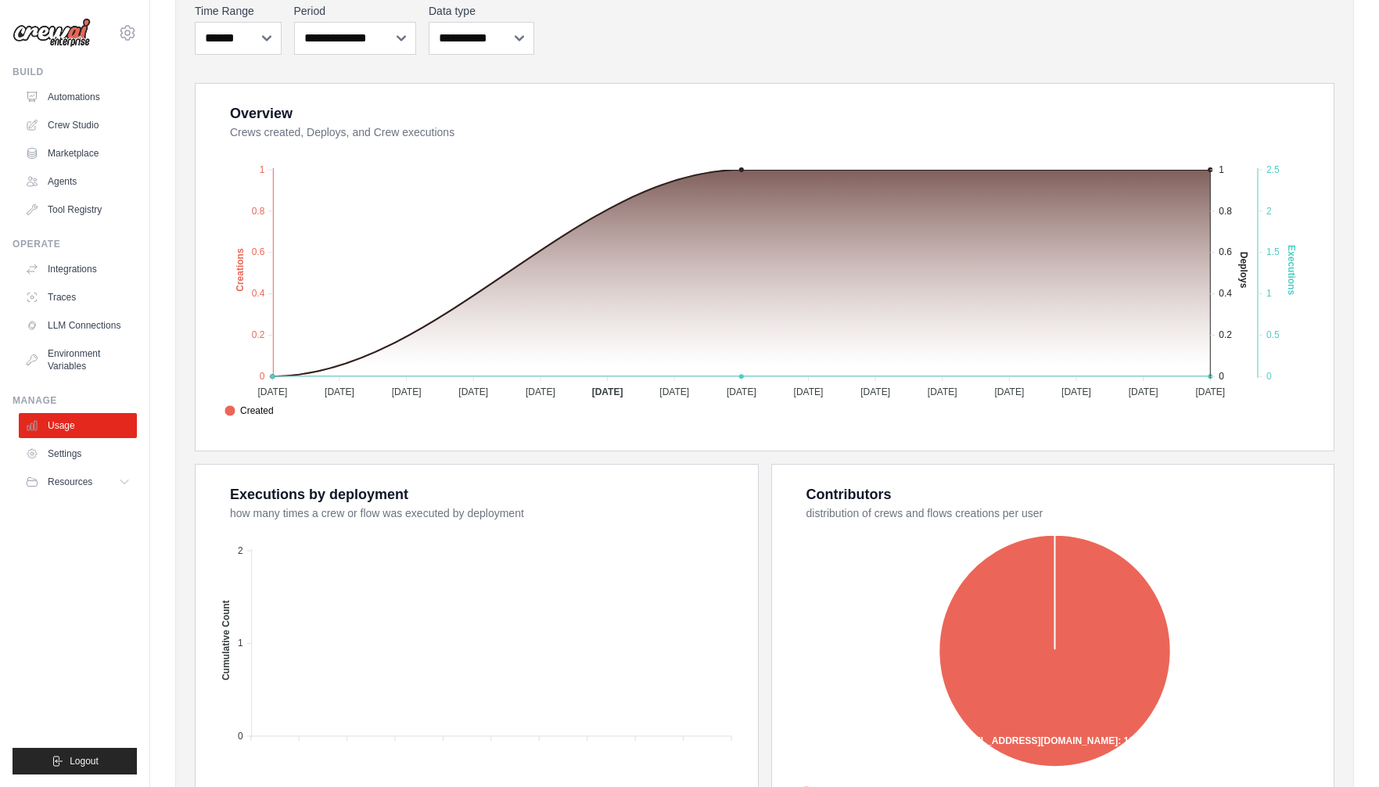
scroll to position [347, 0]
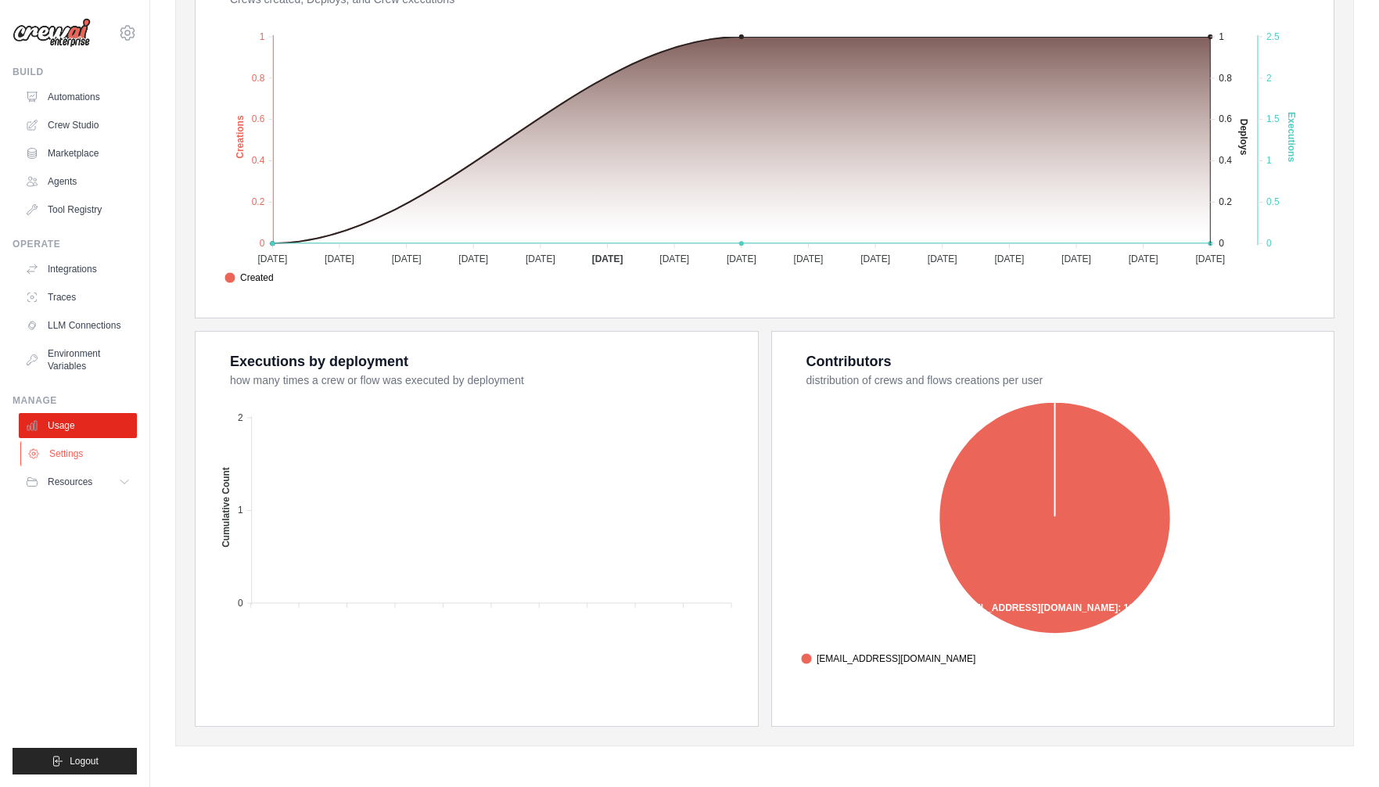
click at [69, 448] on link "Settings" at bounding box center [79, 453] width 118 height 25
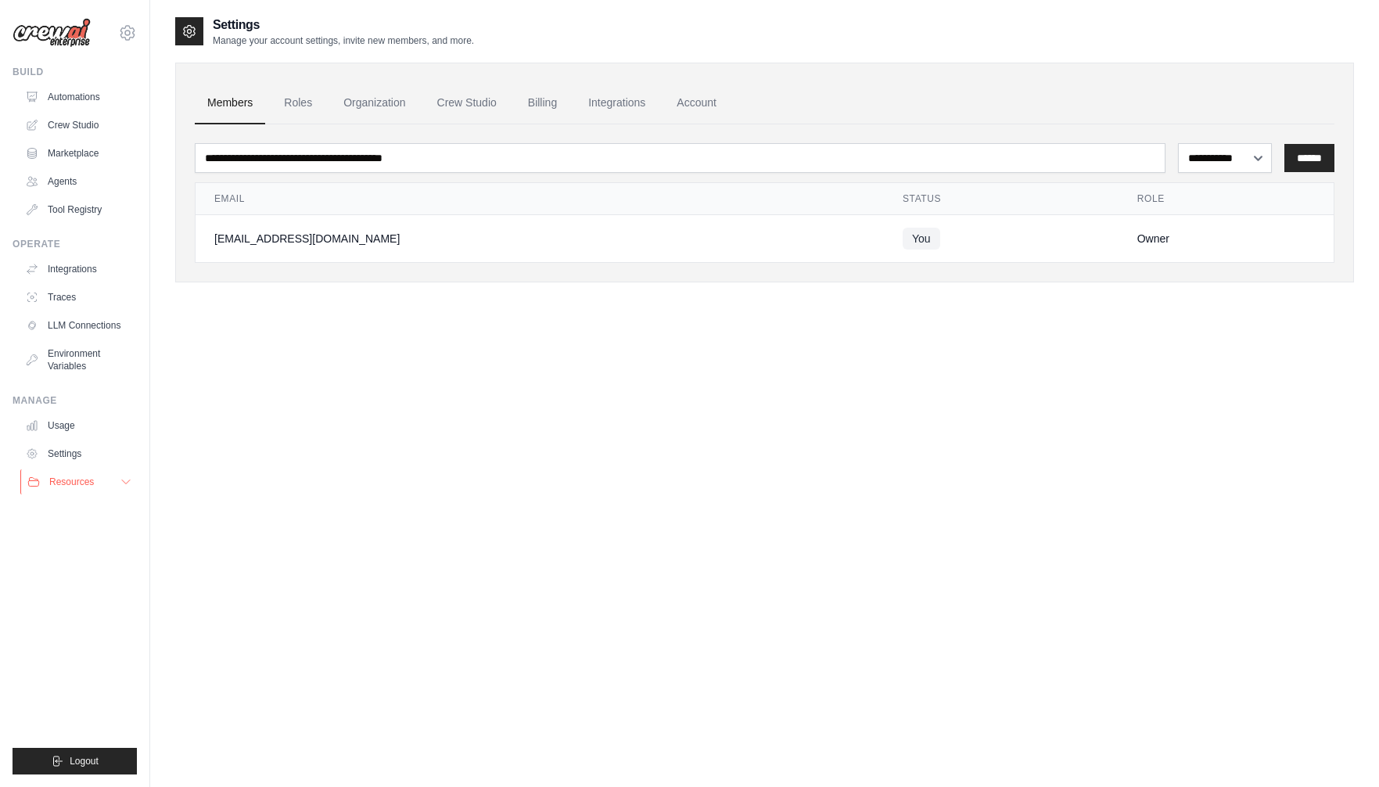
click at [114, 485] on button "Resources" at bounding box center [79, 481] width 118 height 25
click at [66, 506] on span "Documentation" at bounding box center [87, 508] width 63 height 13
click at [304, 99] on link "Roles" at bounding box center [297, 103] width 53 height 42
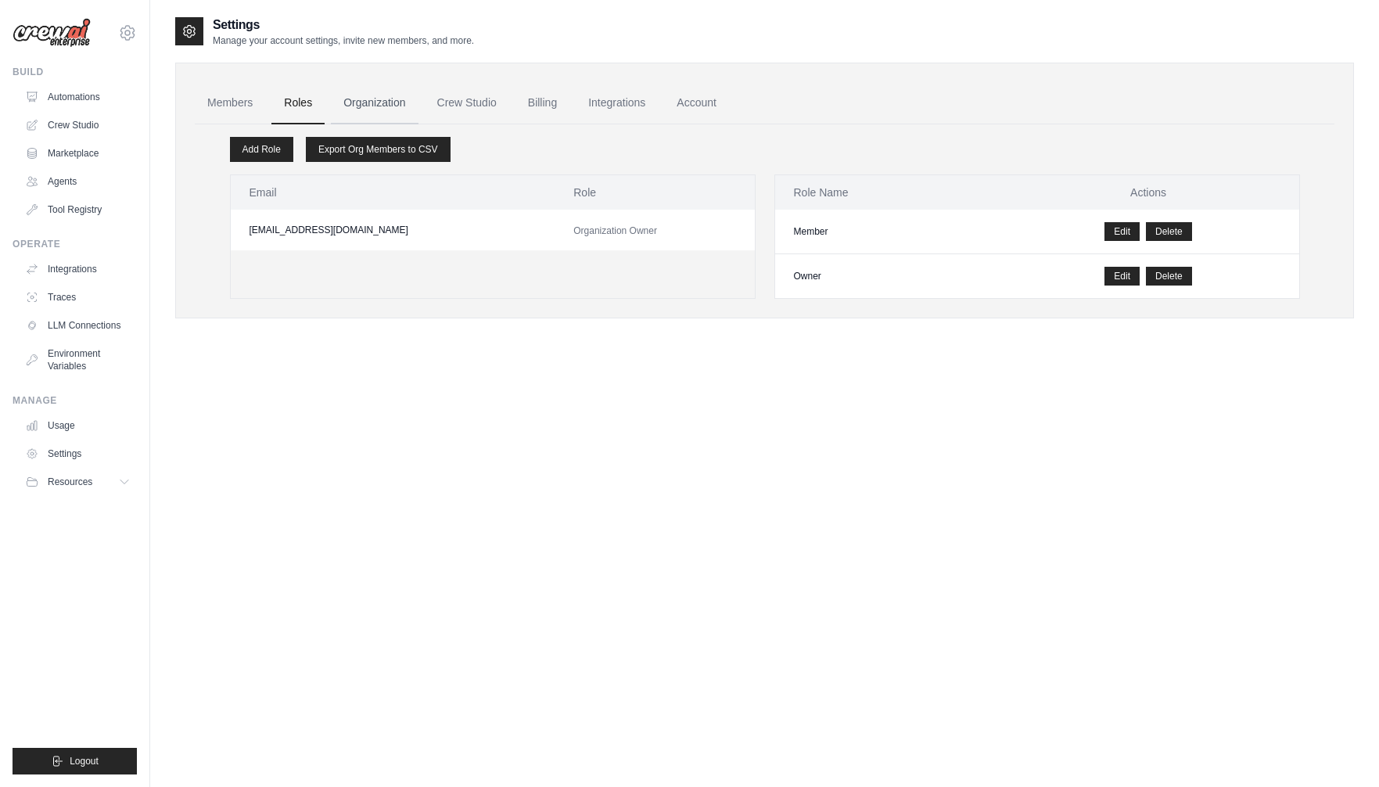
click at [369, 96] on link "Organization" at bounding box center [374, 103] width 87 height 42
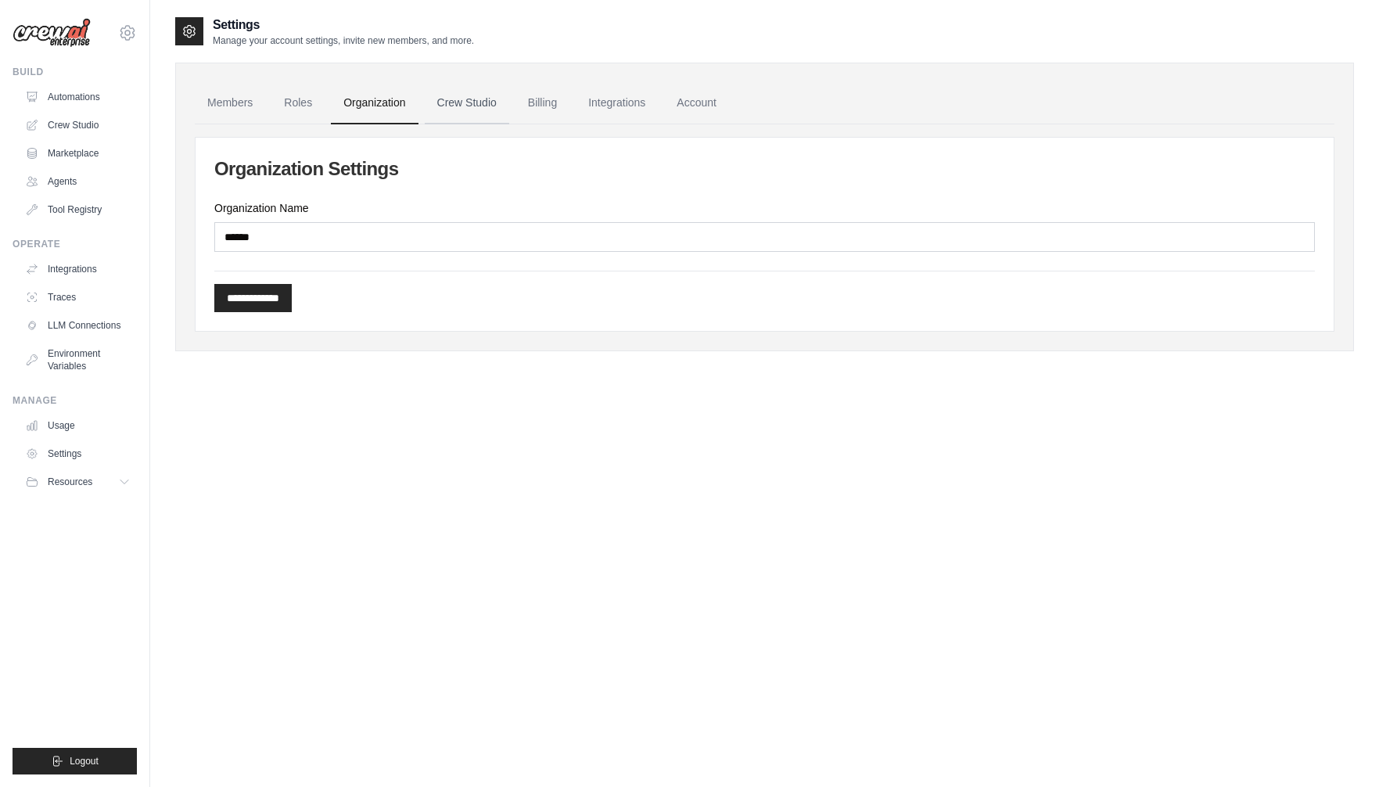
click at [458, 103] on link "Crew Studio" at bounding box center [467, 103] width 84 height 42
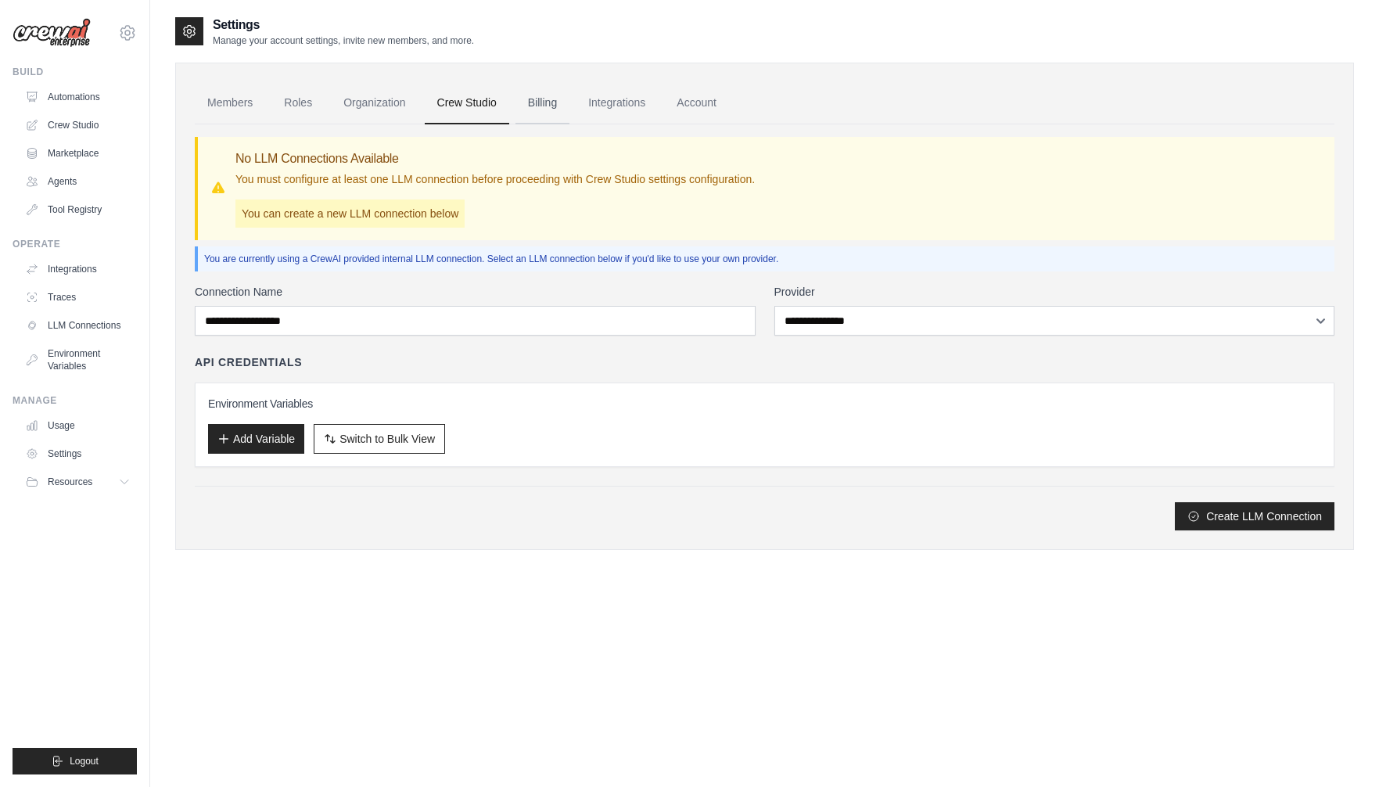
click at [547, 106] on link "Billing" at bounding box center [542, 103] width 54 height 42
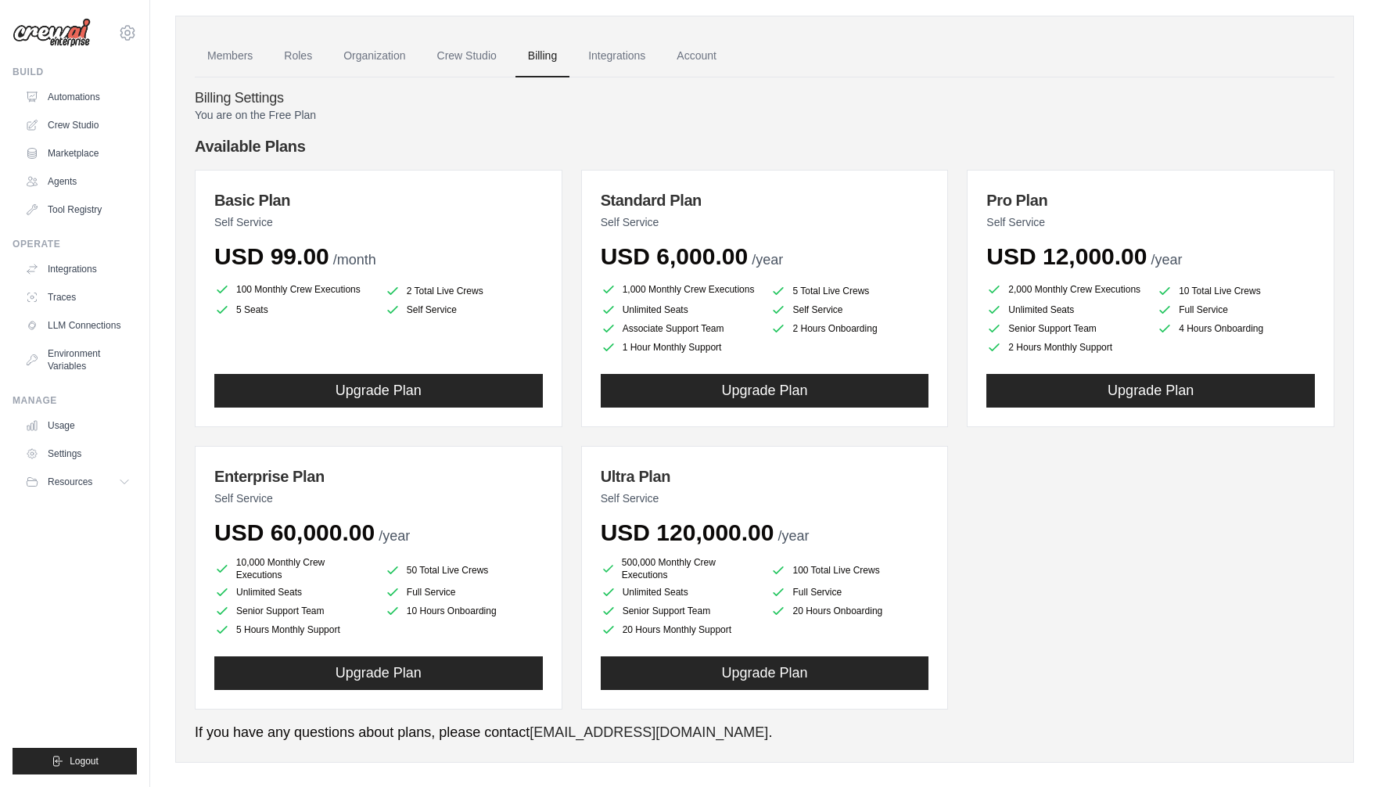
scroll to position [46, 0]
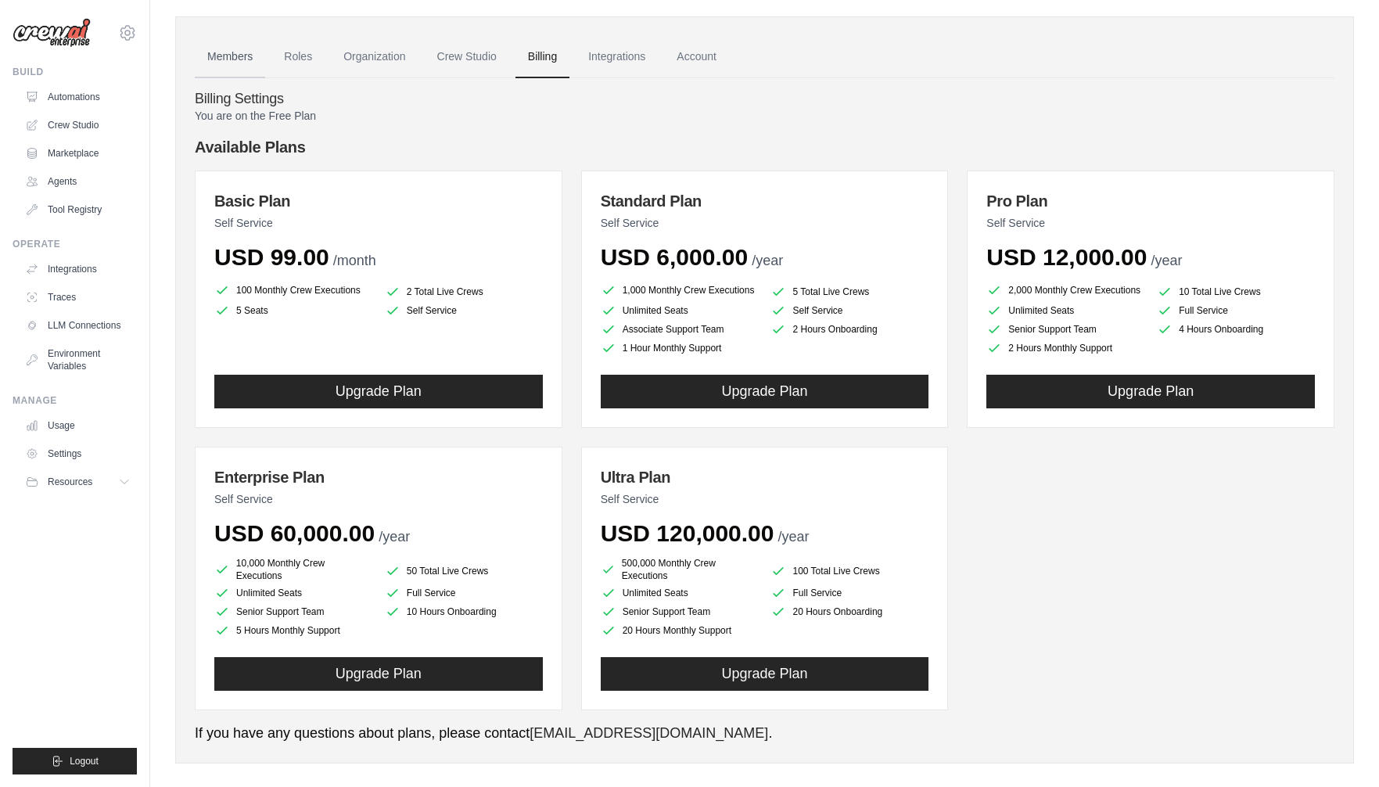
click at [239, 57] on link "Members" at bounding box center [230, 57] width 70 height 42
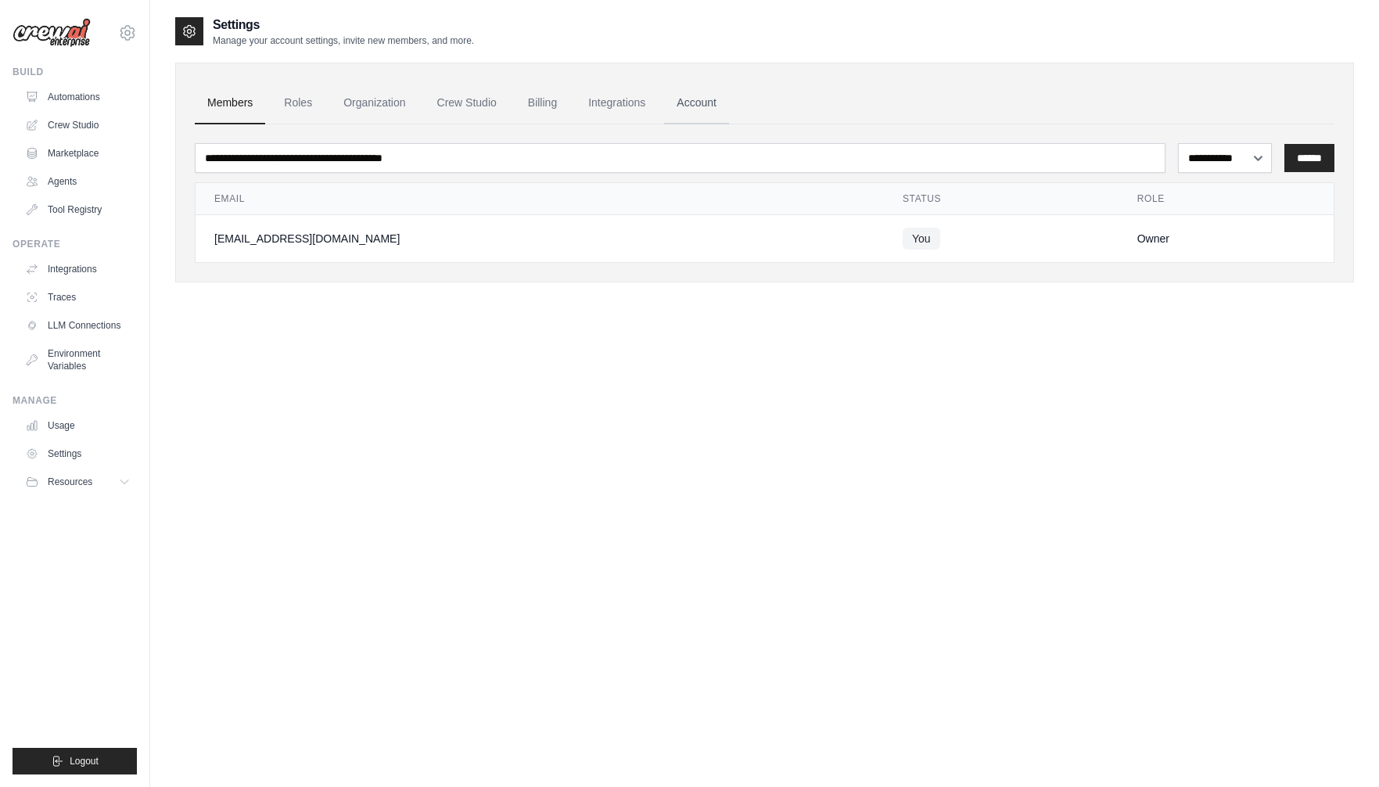
click at [716, 101] on link "Account" at bounding box center [696, 103] width 65 height 42
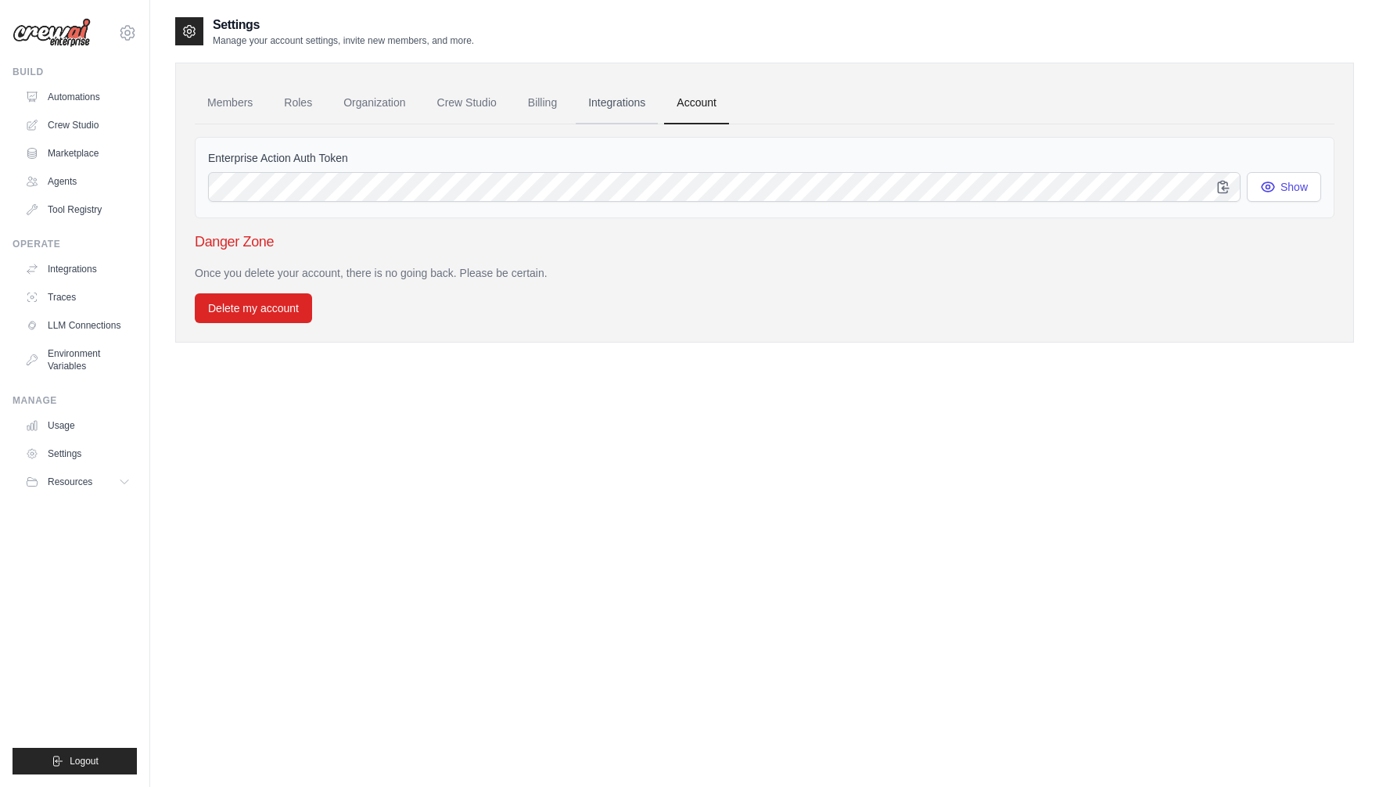
click at [625, 100] on link "Integrations" at bounding box center [617, 103] width 82 height 42
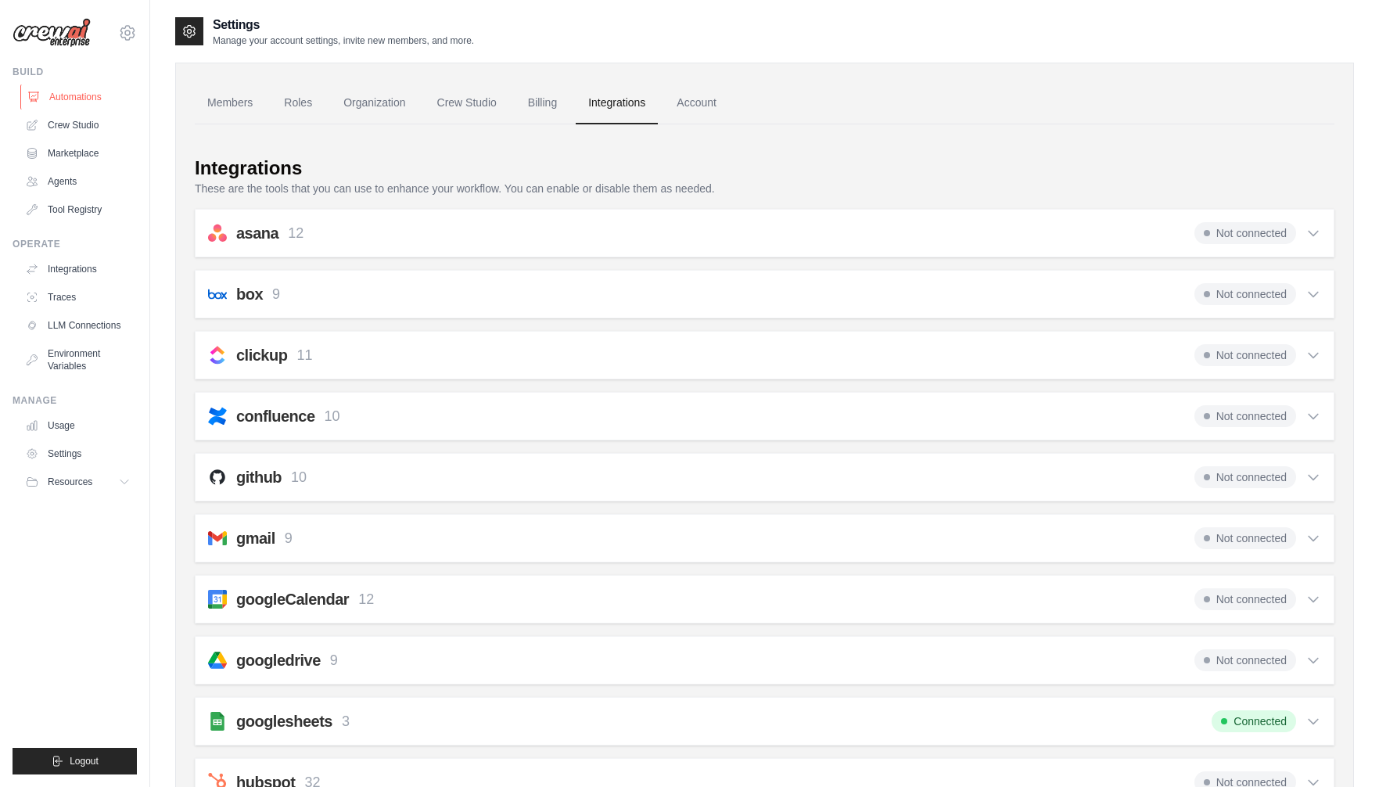
click at [72, 98] on link "Automations" at bounding box center [79, 96] width 118 height 25
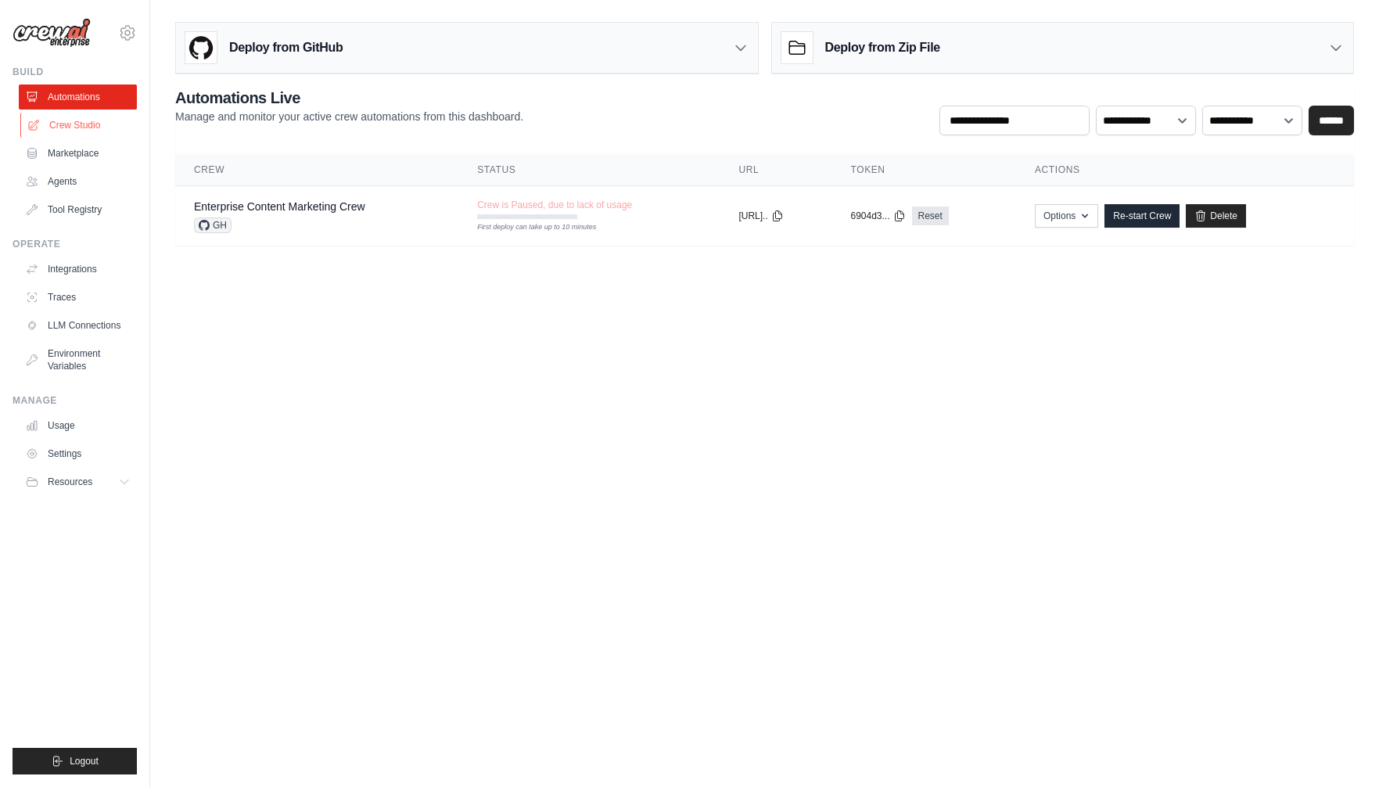
click at [67, 123] on link "Crew Studio" at bounding box center [79, 125] width 118 height 25
